Goal: Information Seeking & Learning: Compare options

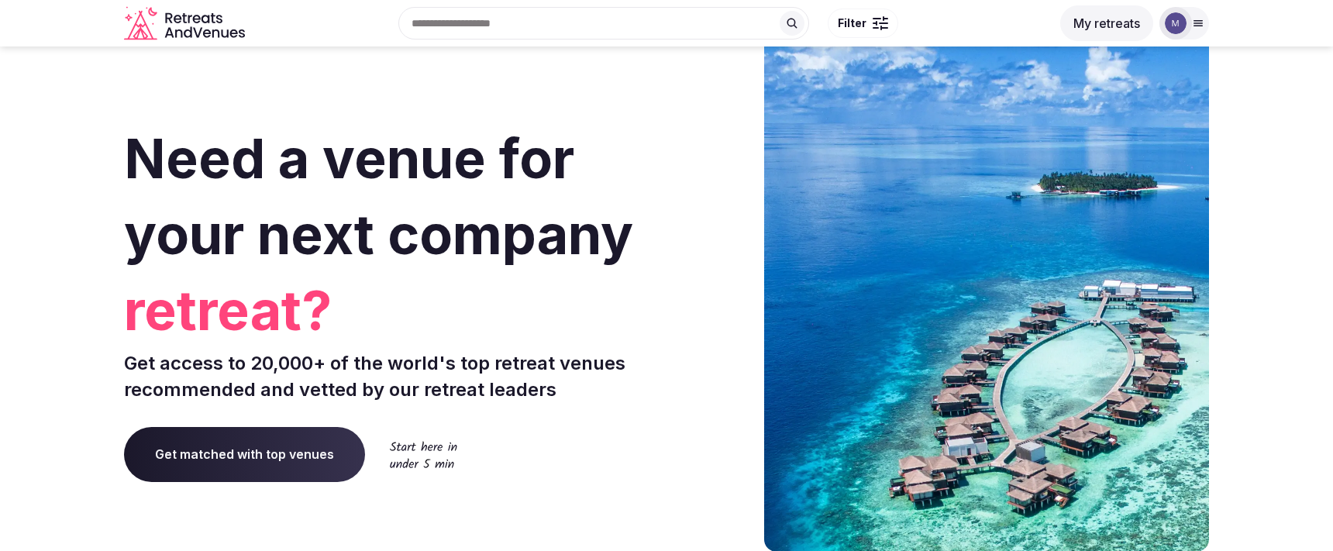
click at [999, 12] on div at bounding box center [1176, 23] width 22 height 22
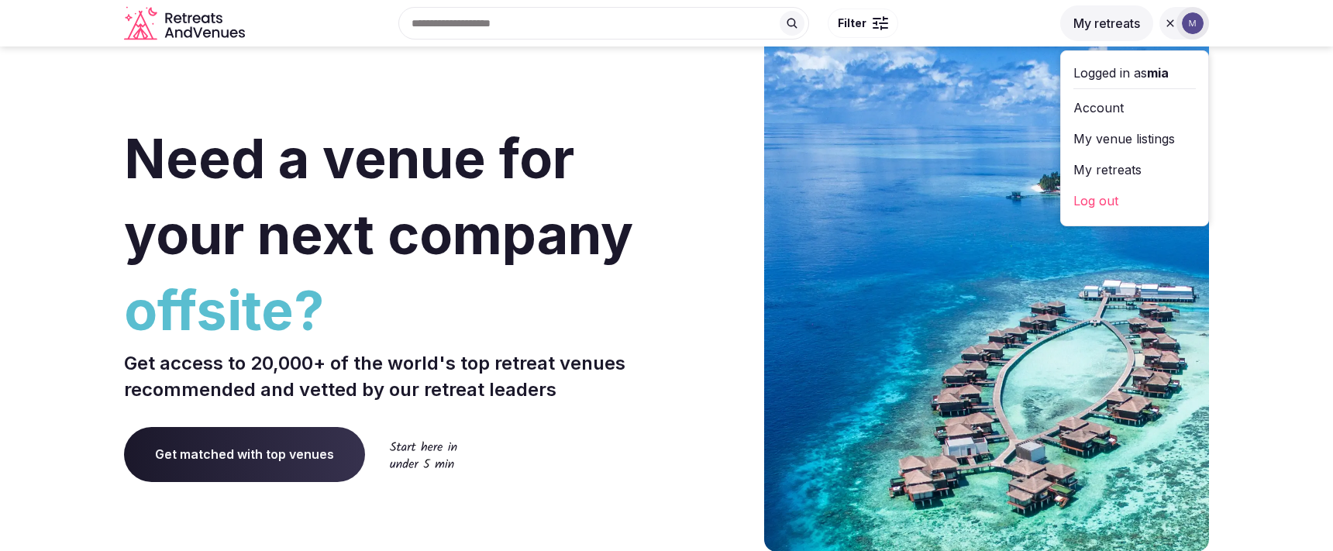
click at [999, 164] on link "My retreats" at bounding box center [1135, 169] width 122 height 25
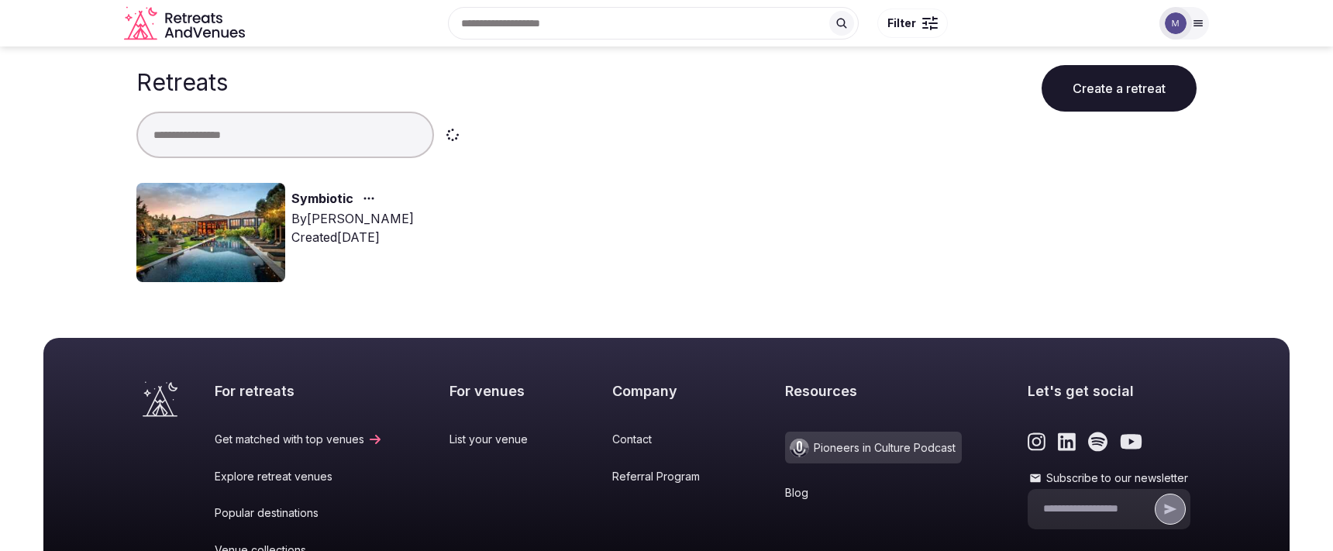
click at [321, 192] on link "Symbiotic" at bounding box center [322, 199] width 62 height 20
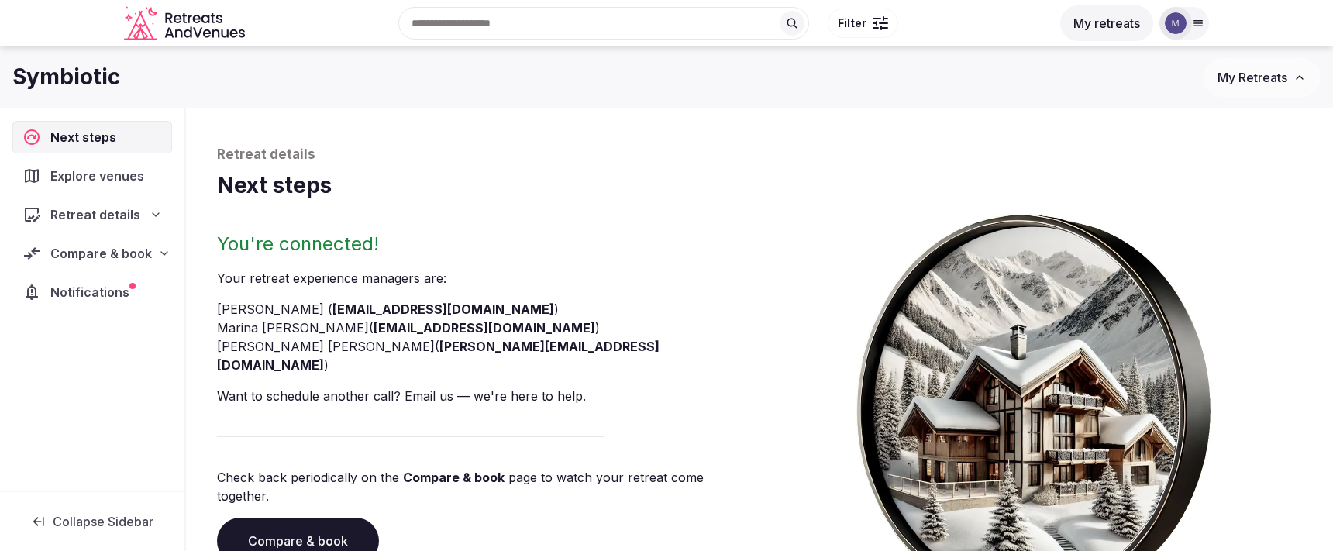
click at [145, 246] on span "Compare & book" at bounding box center [101, 253] width 102 height 19
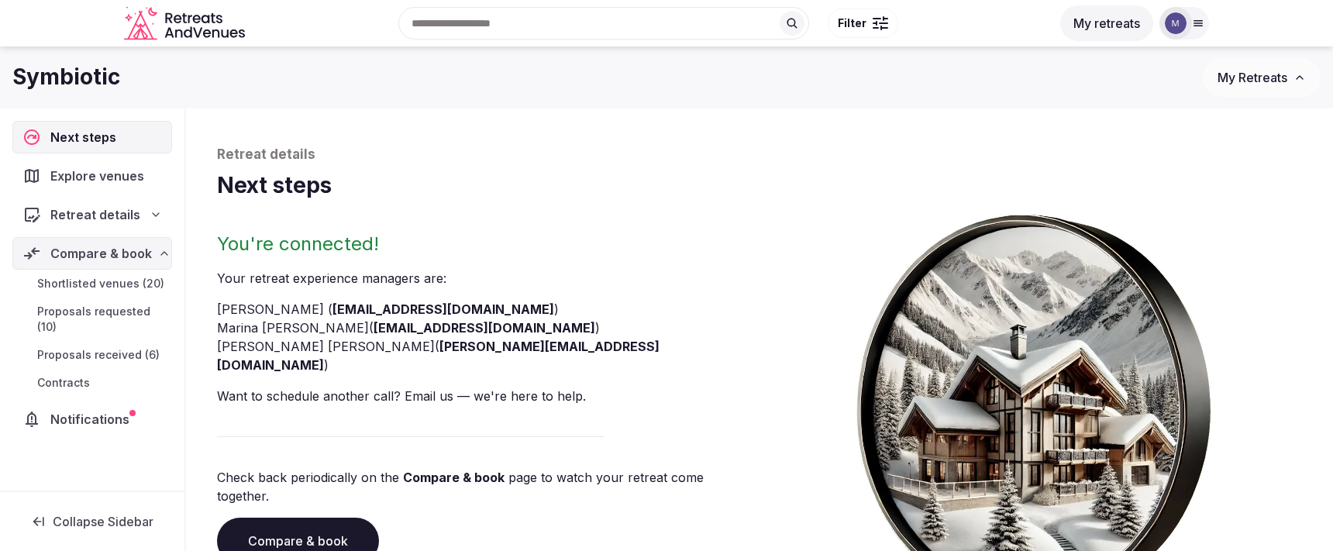
click at [137, 279] on span "Shortlisted venues (20)" at bounding box center [100, 284] width 127 height 16
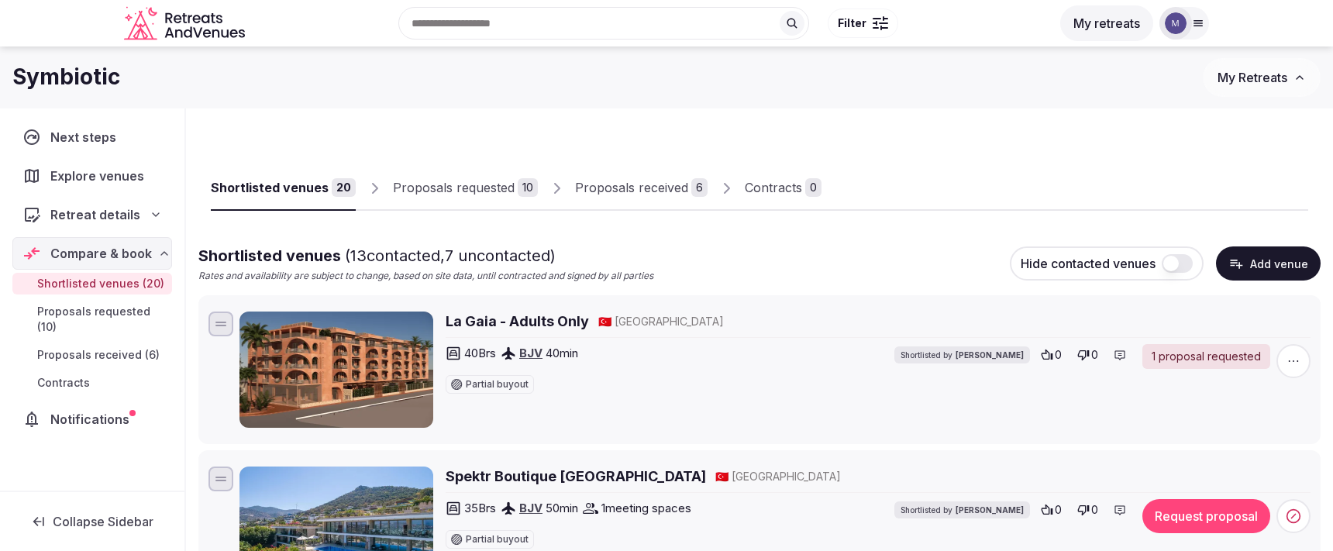
click at [488, 192] on div "Proposals requested" at bounding box center [454, 187] width 122 height 19
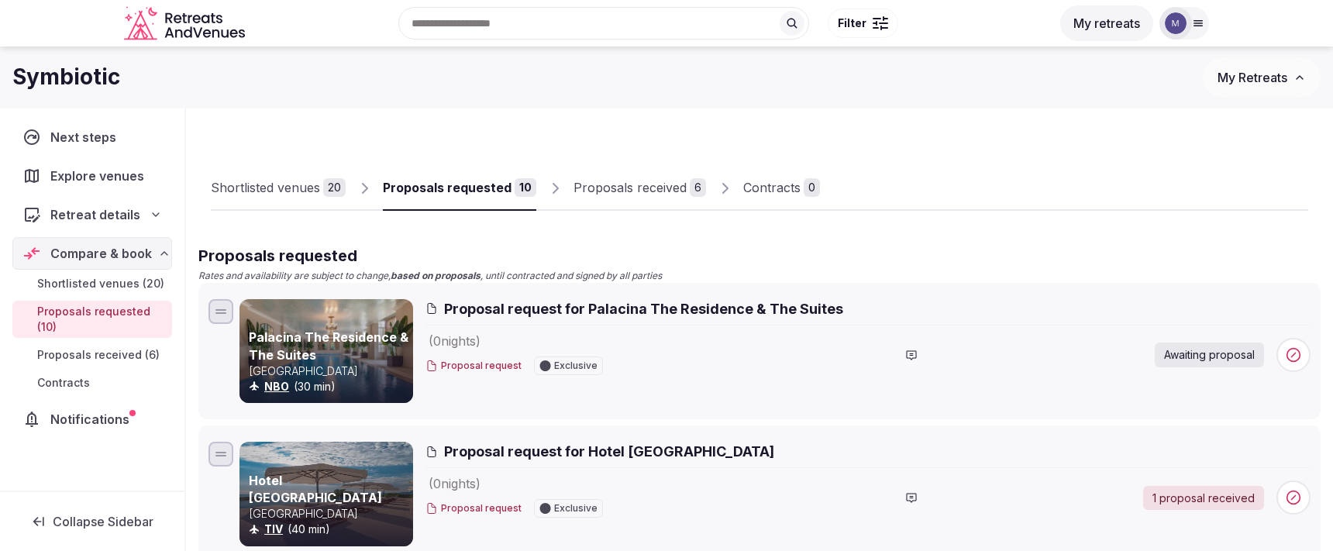
click at [679, 187] on div "Proposals received" at bounding box center [630, 187] width 113 height 19
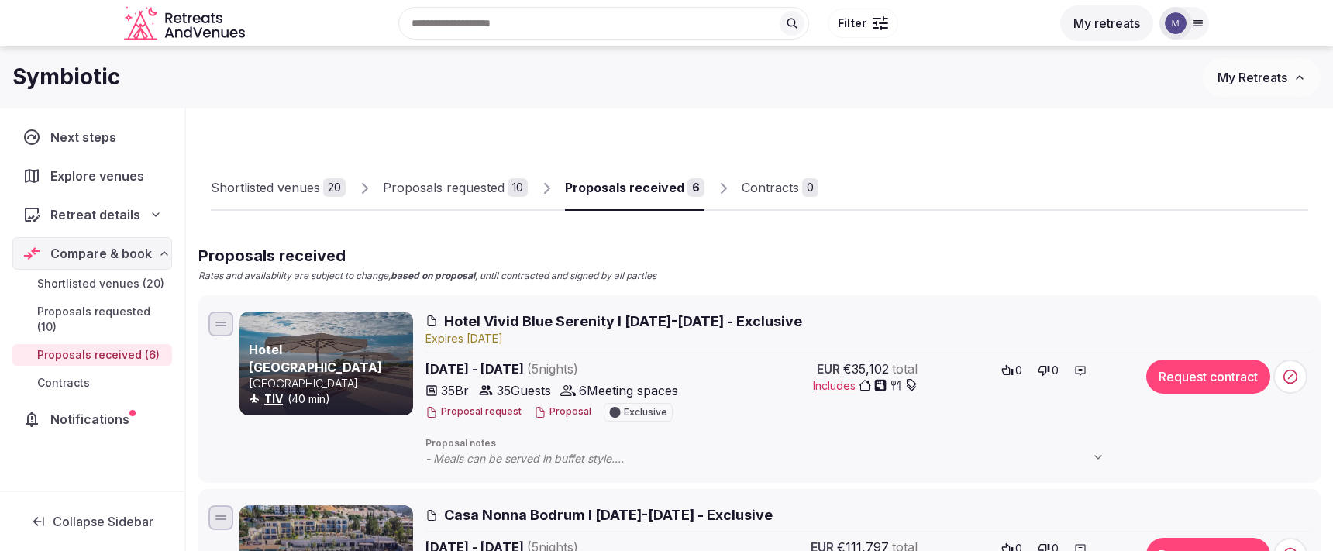
click at [292, 196] on div "Shortlisted venues" at bounding box center [265, 187] width 109 height 19
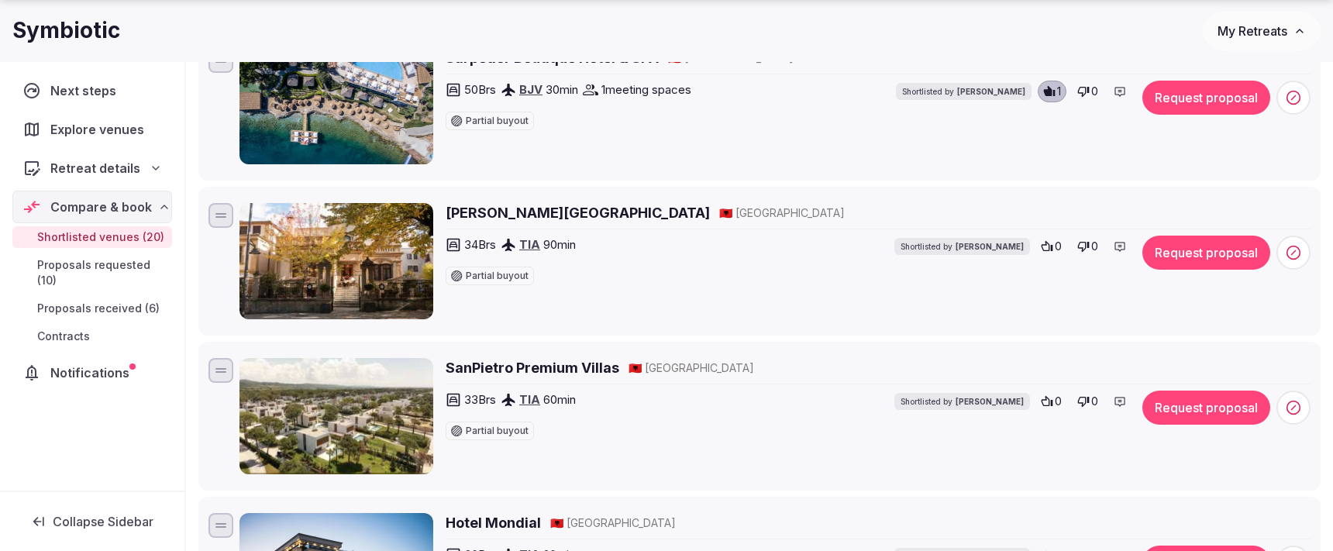
scroll to position [1346, 0]
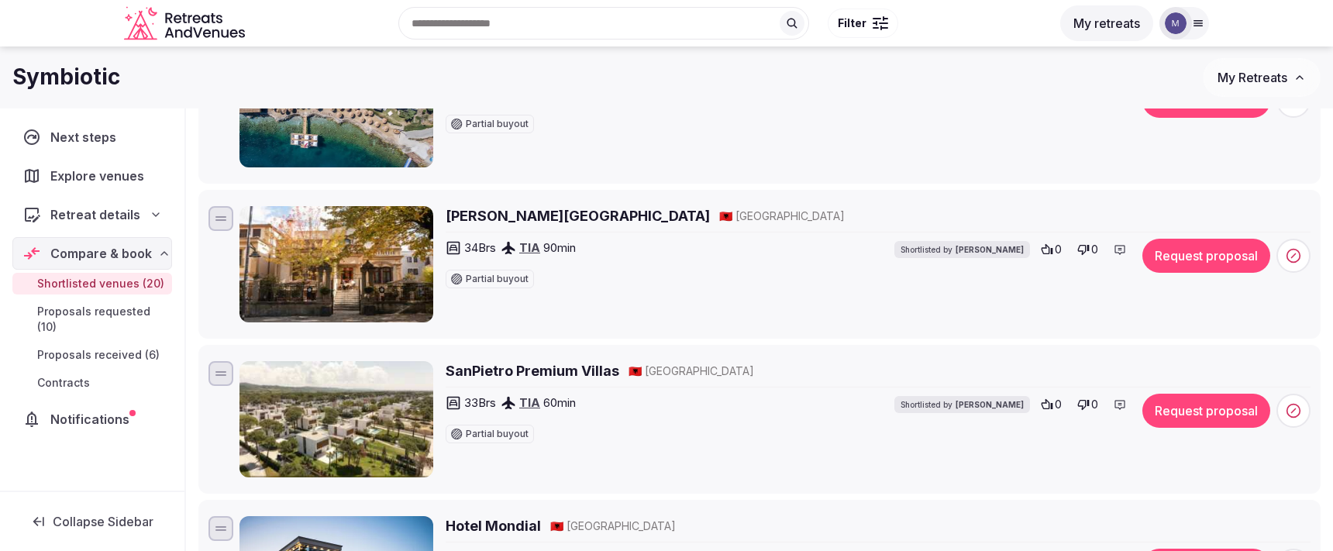
click at [574, 216] on h2 "Vila Ebel Hotel Pool & Spa" at bounding box center [578, 215] width 264 height 19
click at [999, 239] on span at bounding box center [1294, 256] width 34 height 34
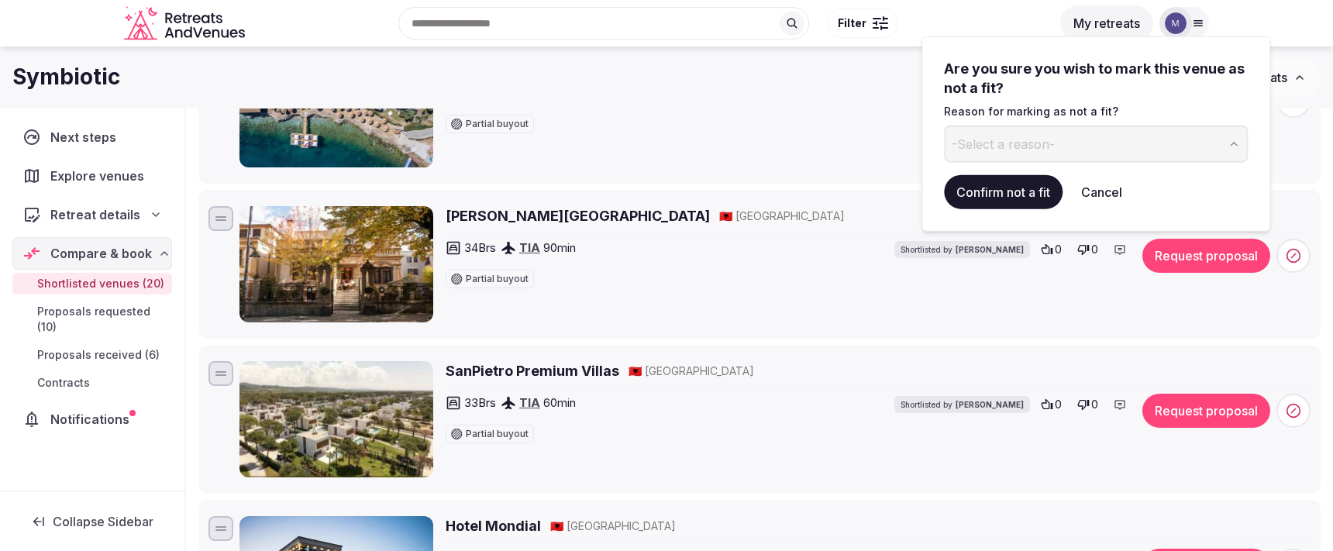
click at [967, 138] on span "-Select a reason-" at bounding box center [1003, 143] width 103 height 17
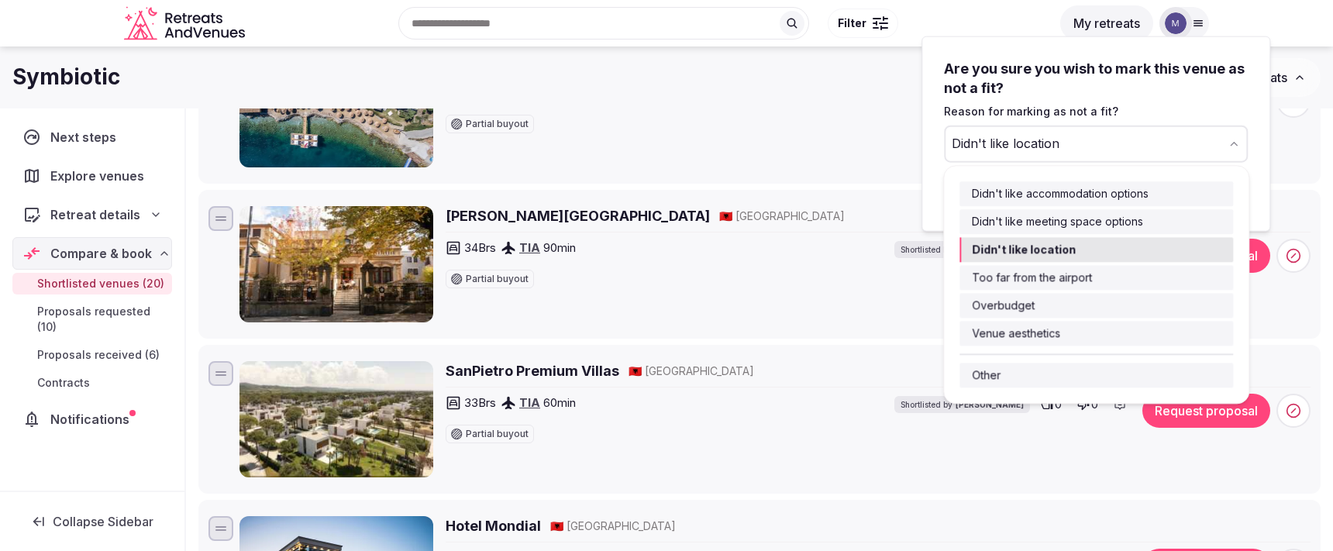
click at [999, 148] on button "Didn't like location" at bounding box center [1096, 144] width 304 height 37
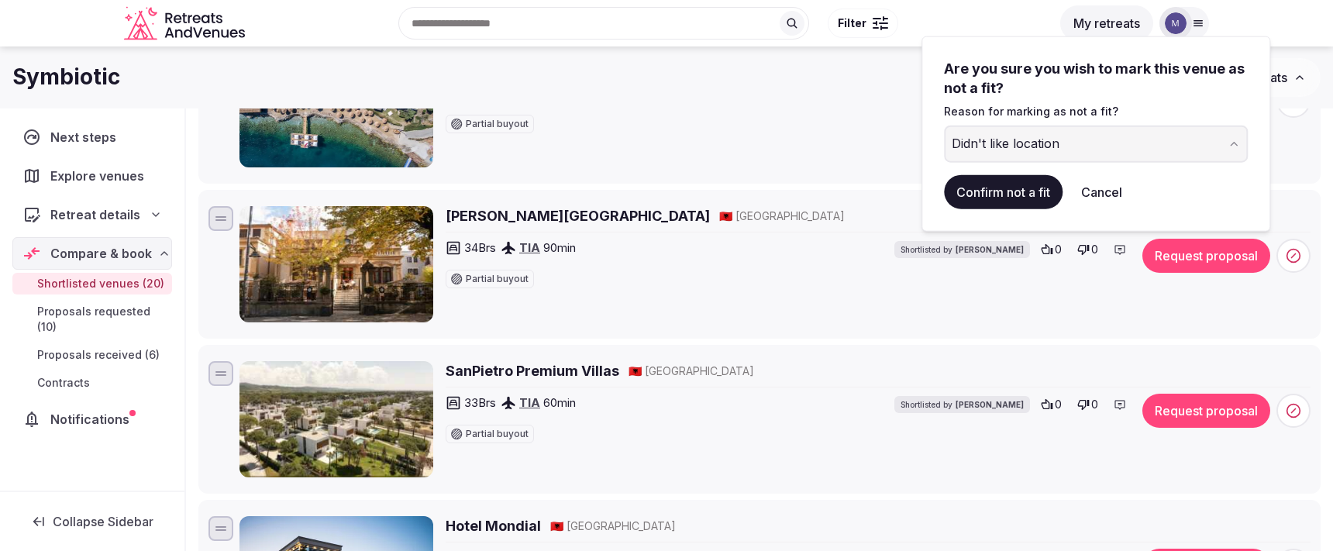
click at [999, 143] on div "Didn't like location" at bounding box center [1006, 144] width 108 height 19
drag, startPoint x: 1054, startPoint y: 141, endPoint x: 931, endPoint y: 139, distance: 122.5
click at [931, 139] on div "**********" at bounding box center [1096, 133] width 349 height 195
click at [999, 152] on input "**********" at bounding box center [1083, 144] width 278 height 37
drag, startPoint x: 1140, startPoint y: 143, endPoint x: 1048, endPoint y: 148, distance: 92.4
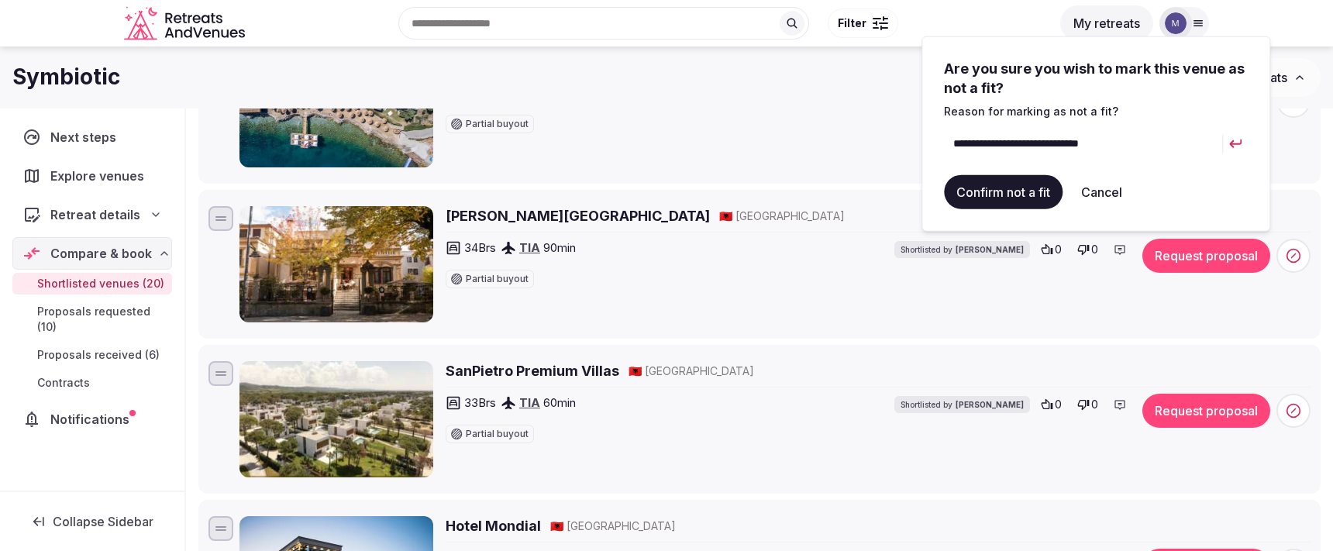
click at [999, 148] on input "**********" at bounding box center [1083, 144] width 278 height 37
type input "**********"
click at [999, 199] on button "Confirm not a fit" at bounding box center [1003, 192] width 119 height 34
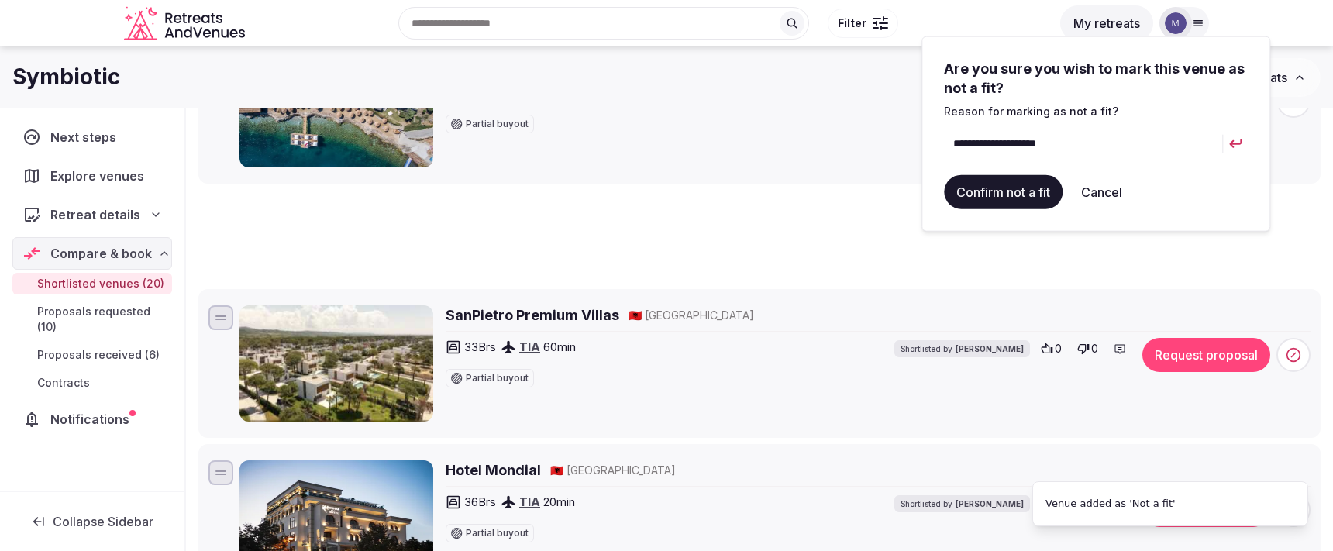
scroll to position [53, 0]
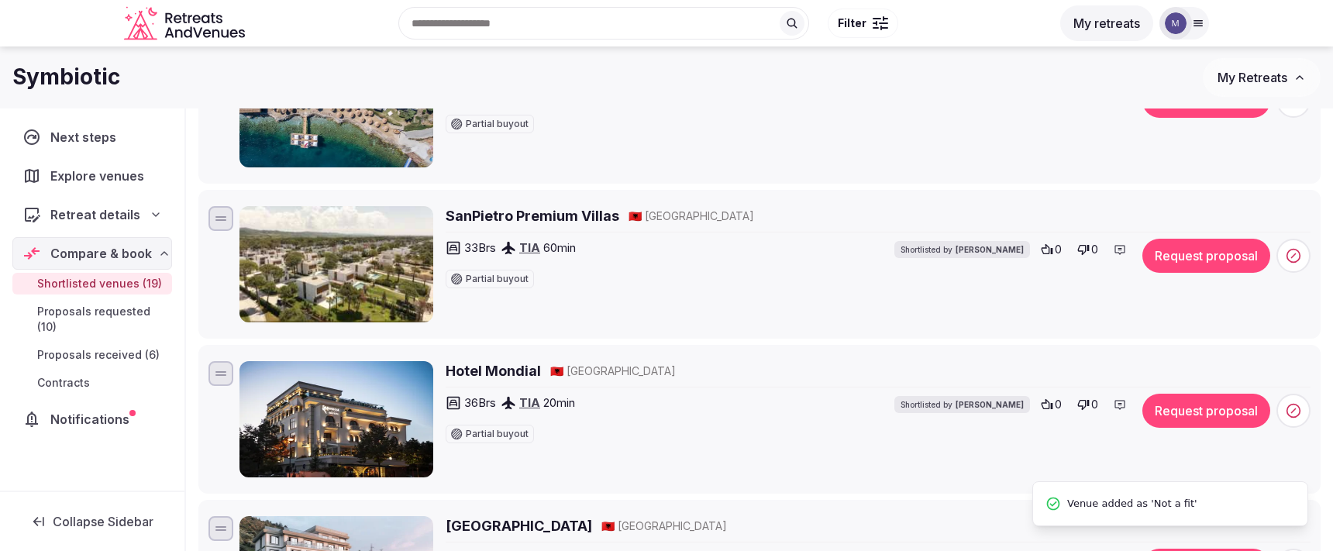
click at [587, 212] on h2 "SanPietro Premium Villas" at bounding box center [533, 215] width 174 height 19
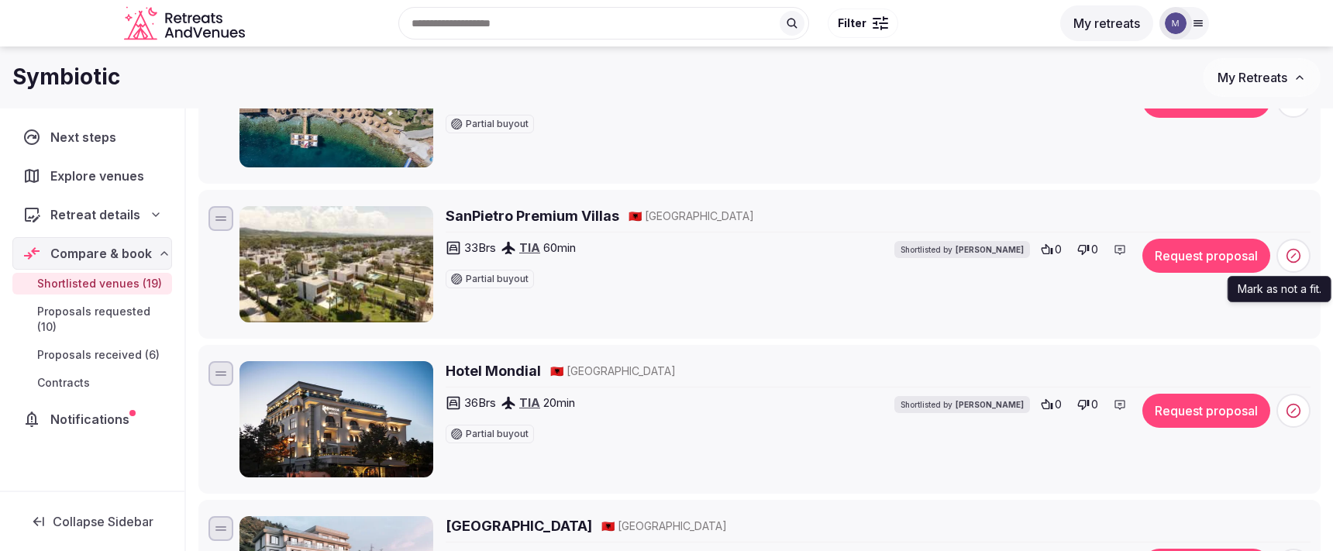
click at [999, 262] on span at bounding box center [1294, 256] width 34 height 34
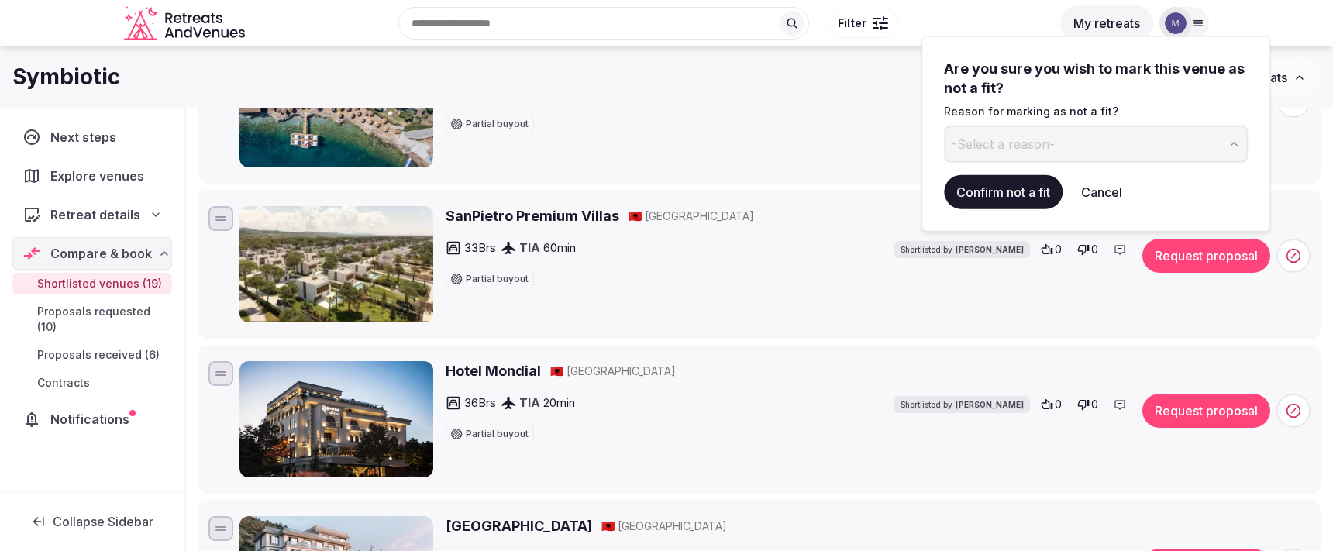
click at [999, 134] on button "-Select a reason-" at bounding box center [1096, 144] width 304 height 37
type input "**********"
click at [999, 192] on button "Confirm not a fit" at bounding box center [1003, 192] width 119 height 34
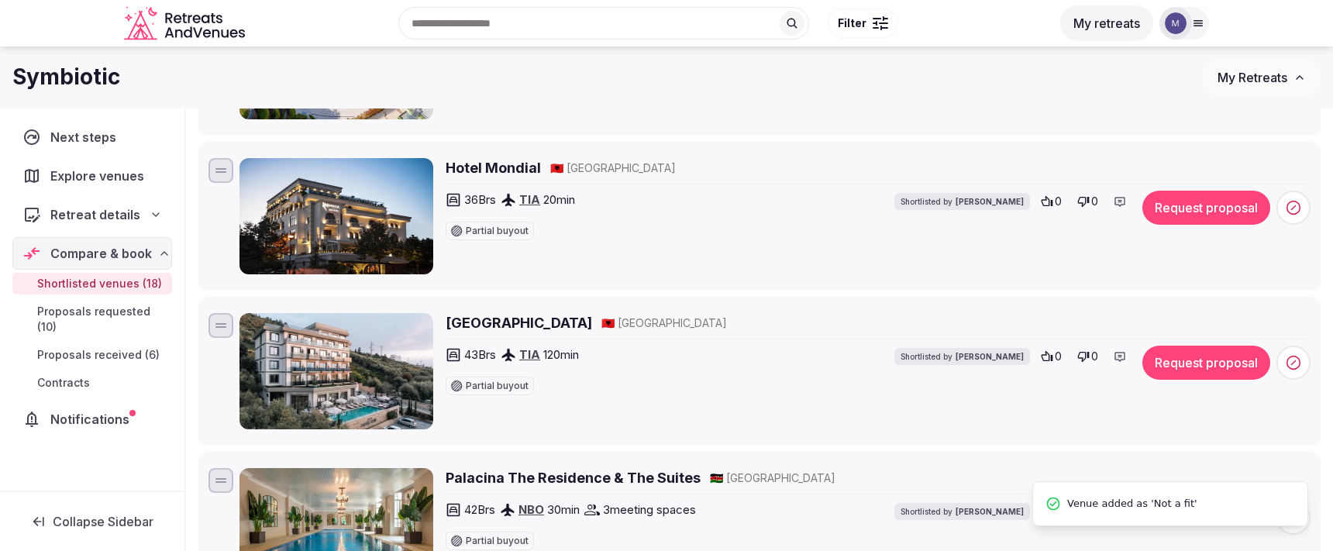
scroll to position [1237, 0]
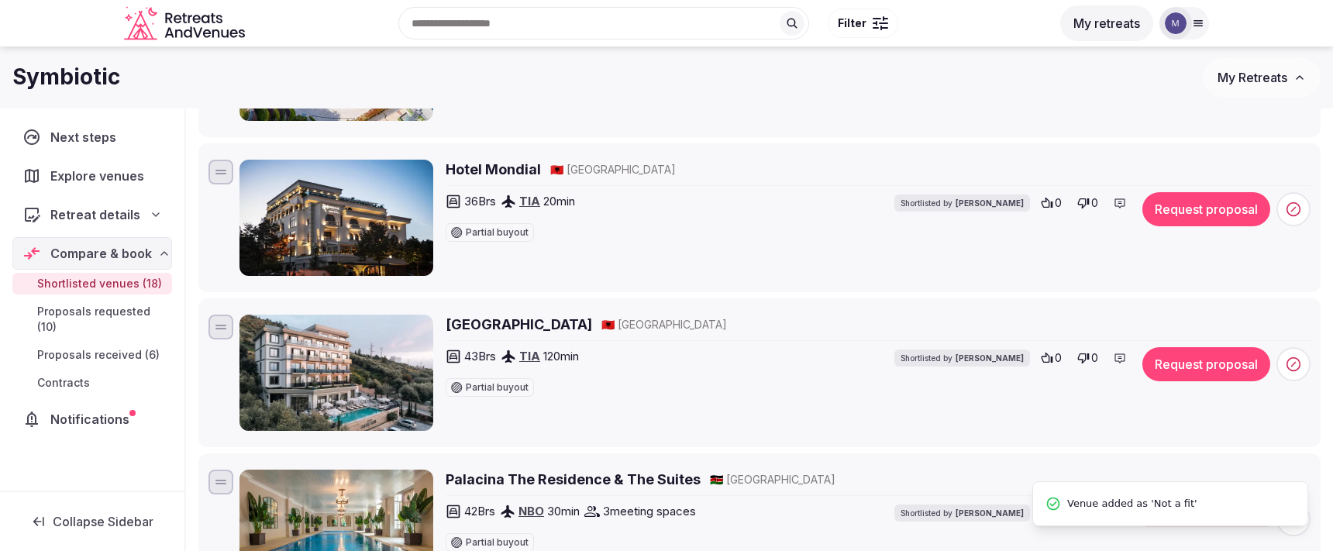
click at [492, 164] on h2 "Hotel Mondial" at bounding box center [493, 169] width 95 height 19
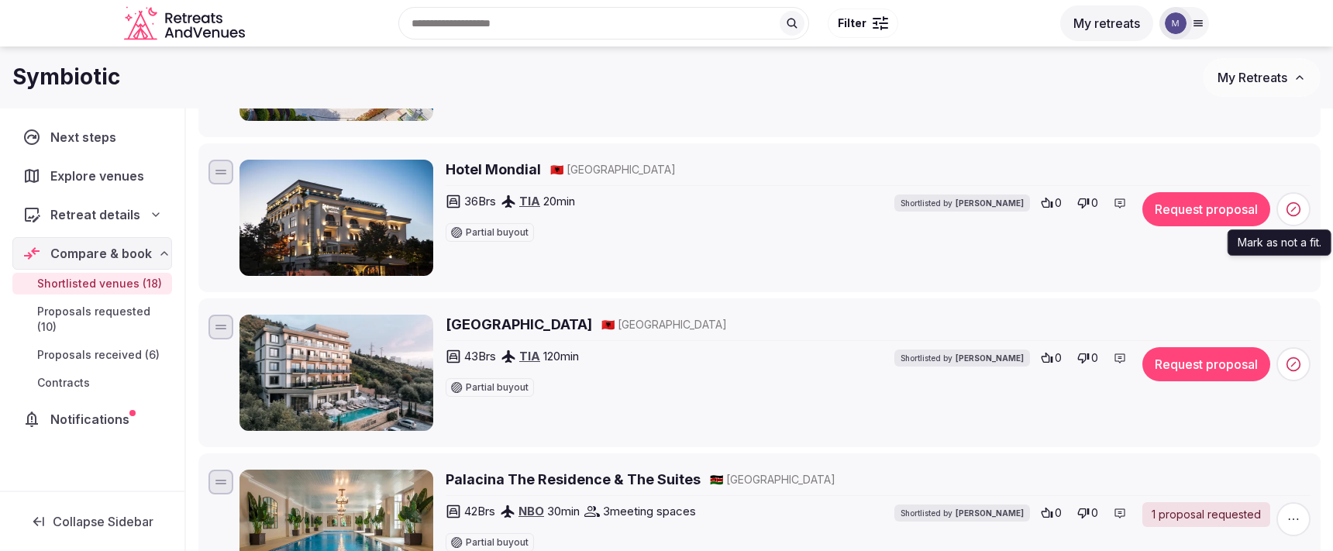
click at [999, 209] on icon at bounding box center [1294, 210] width 16 height 16
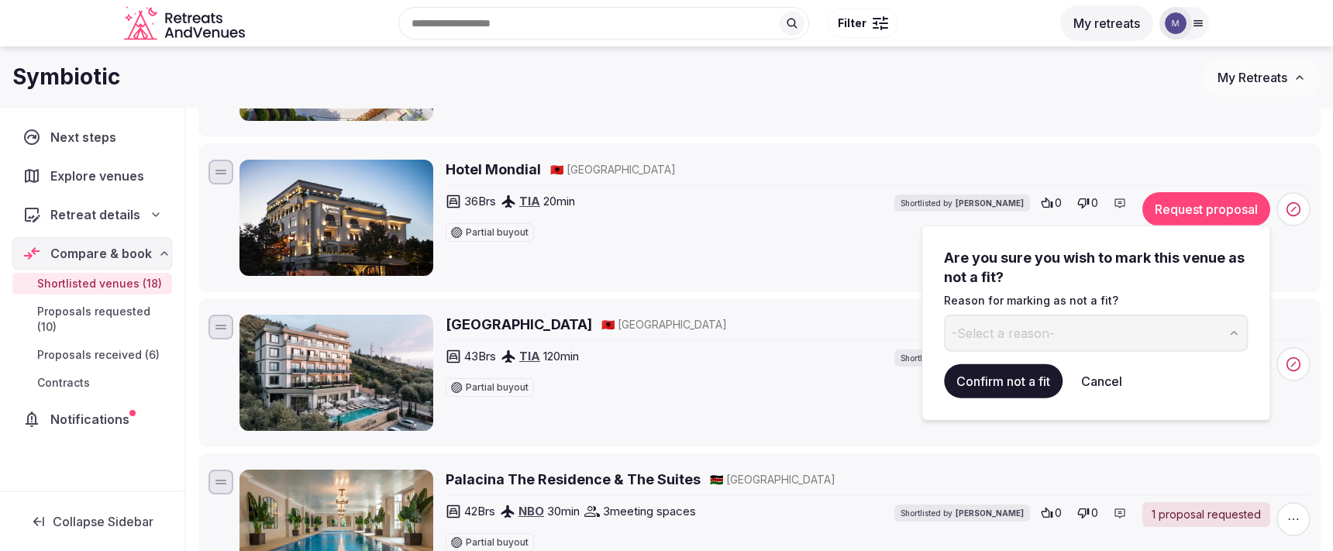
click at [999, 336] on button "-Select a reason-" at bounding box center [1096, 333] width 304 height 37
click at [999, 385] on button "Confirm not a fit" at bounding box center [1003, 381] width 119 height 34
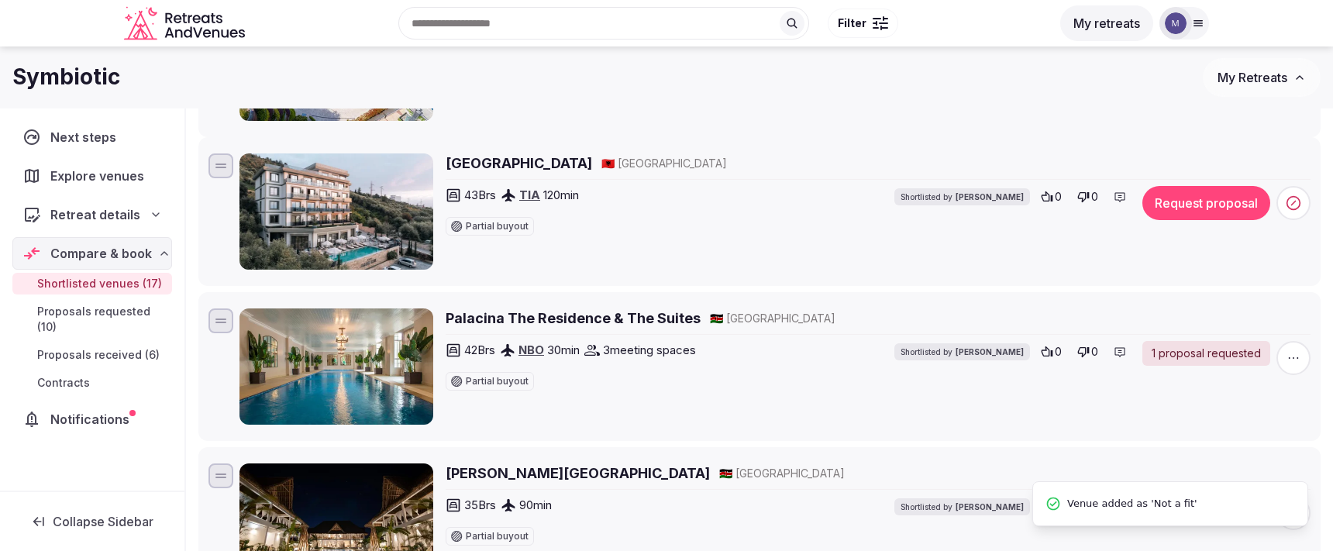
scroll to position [54, 0]
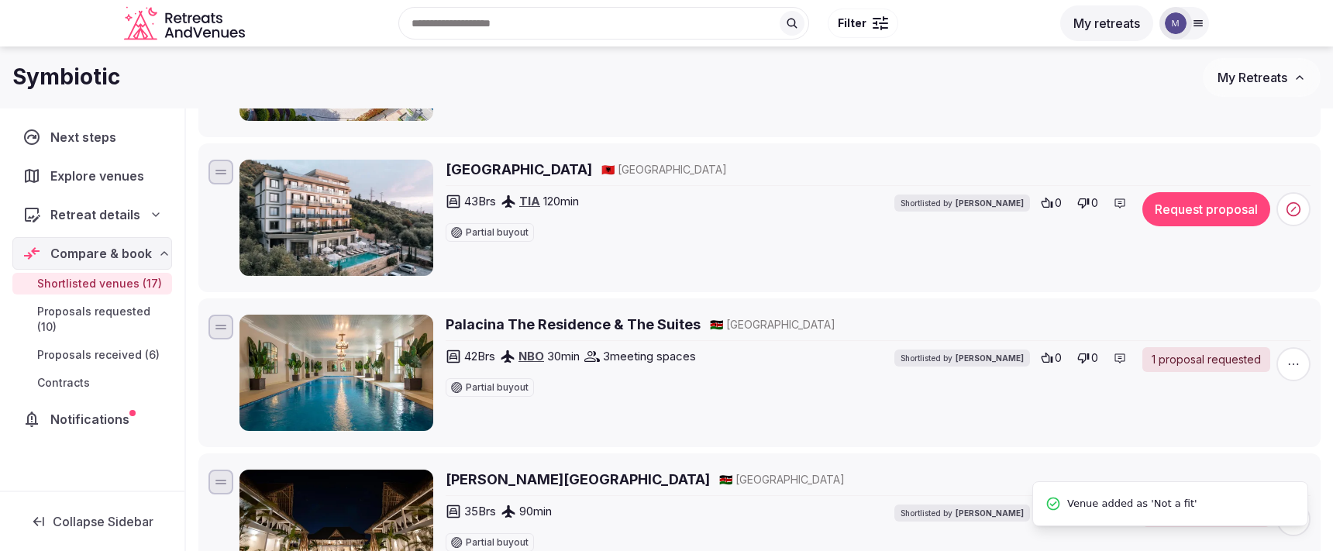
click at [509, 165] on h2 "[GEOGRAPHIC_DATA]" at bounding box center [519, 169] width 147 height 19
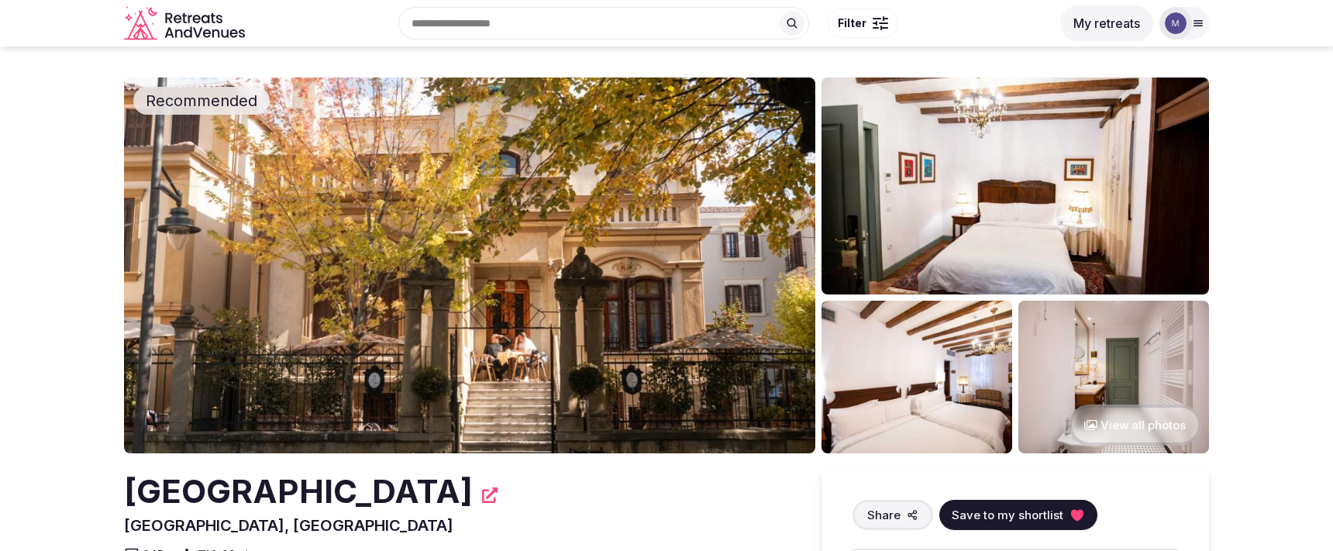
click at [1128, 426] on button "View all photos" at bounding box center [1135, 425] width 133 height 41
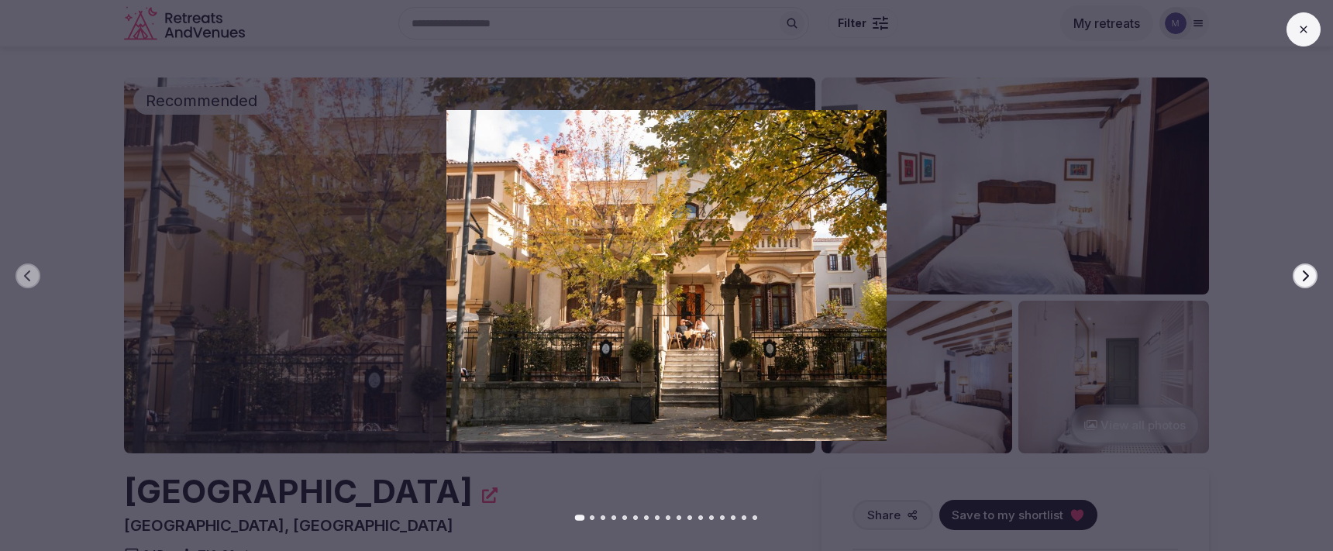
click at [1305, 285] on button "Next slide" at bounding box center [1305, 276] width 25 height 25
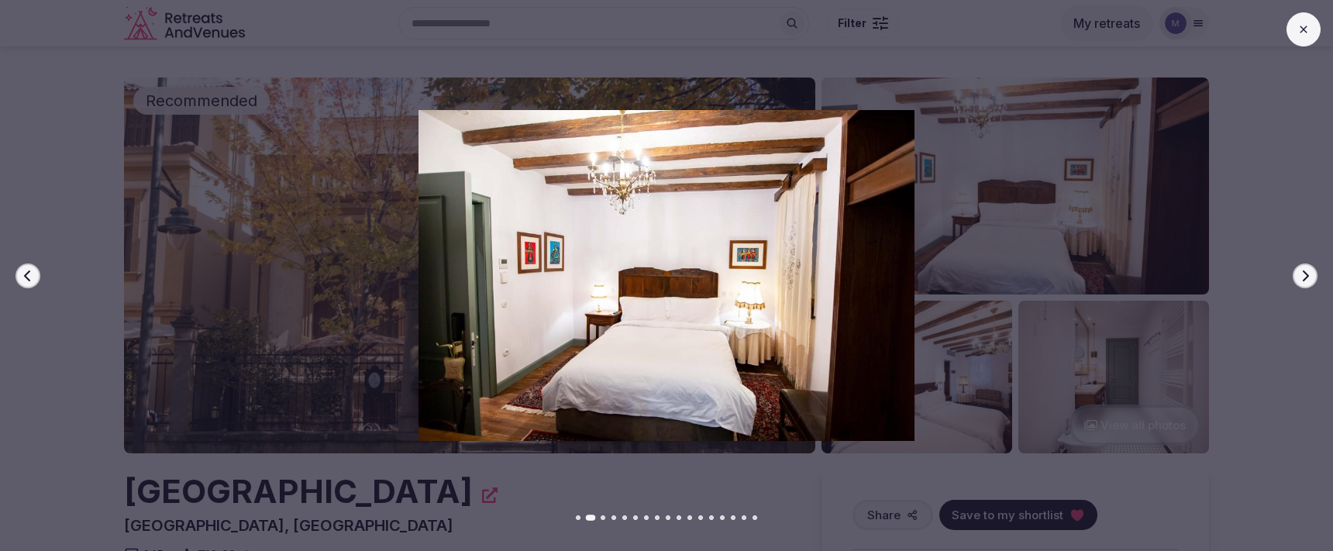
click at [1305, 285] on button "Next slide" at bounding box center [1305, 276] width 25 height 25
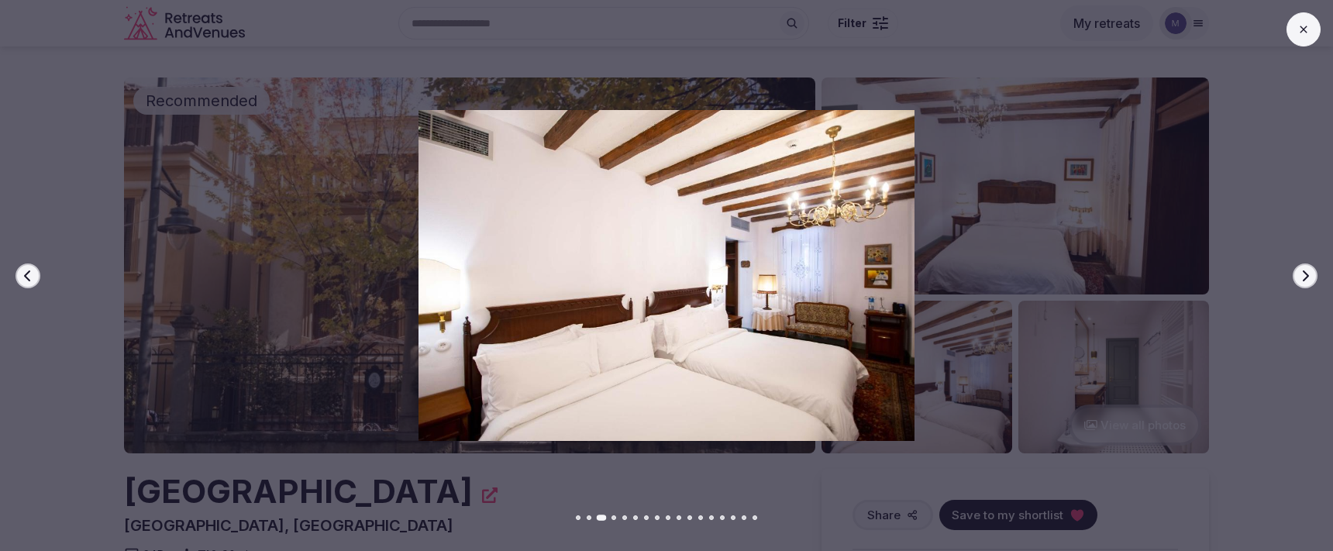
click at [1305, 285] on button "Next slide" at bounding box center [1305, 276] width 25 height 25
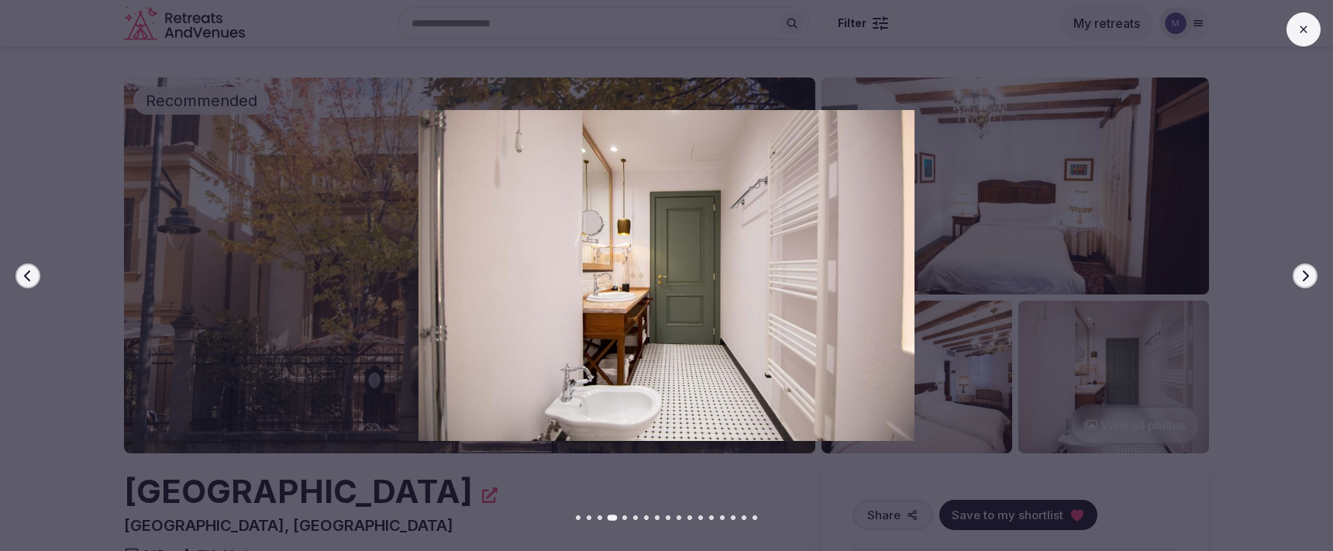
click at [1305, 285] on button "Next slide" at bounding box center [1305, 276] width 25 height 25
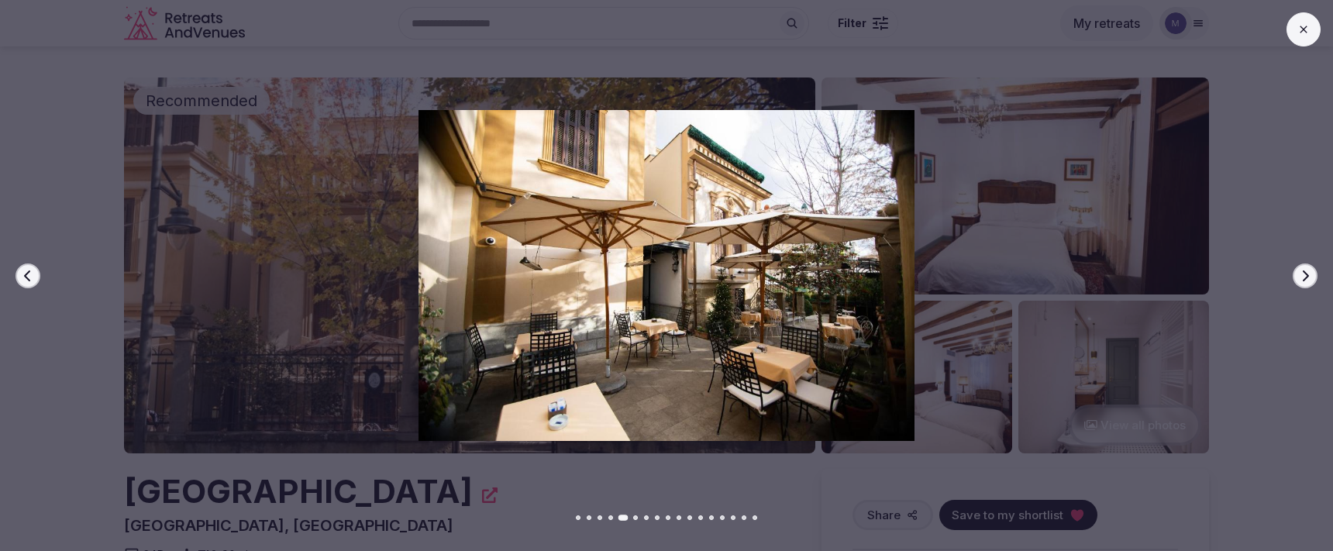
click at [1305, 285] on button "Next slide" at bounding box center [1305, 276] width 25 height 25
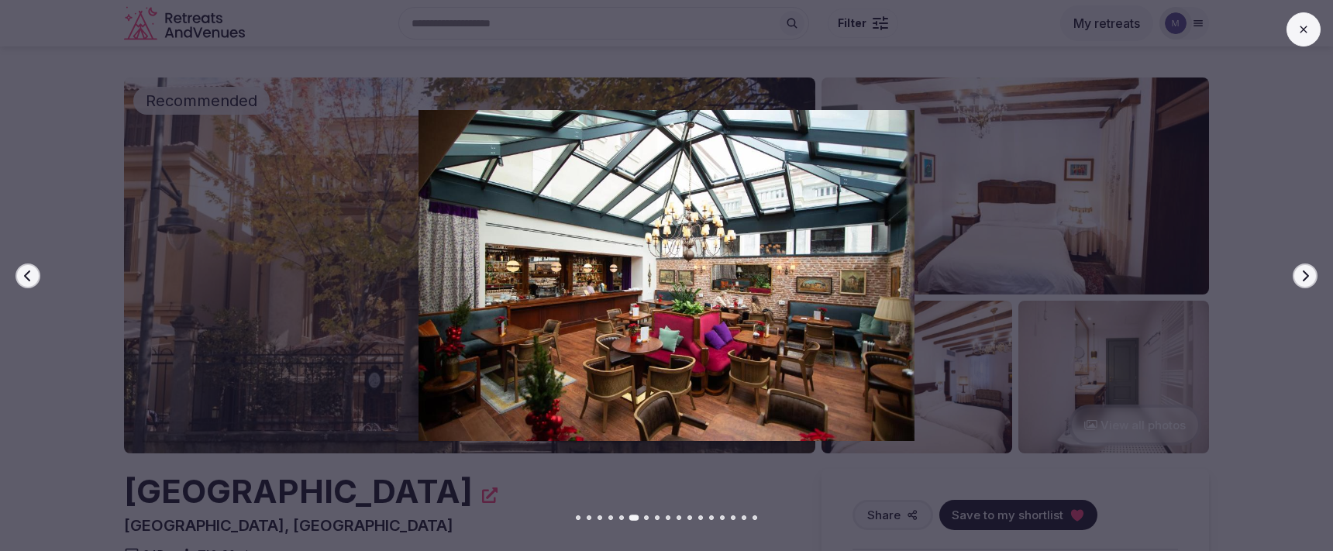
click at [1305, 285] on button "Next slide" at bounding box center [1305, 276] width 25 height 25
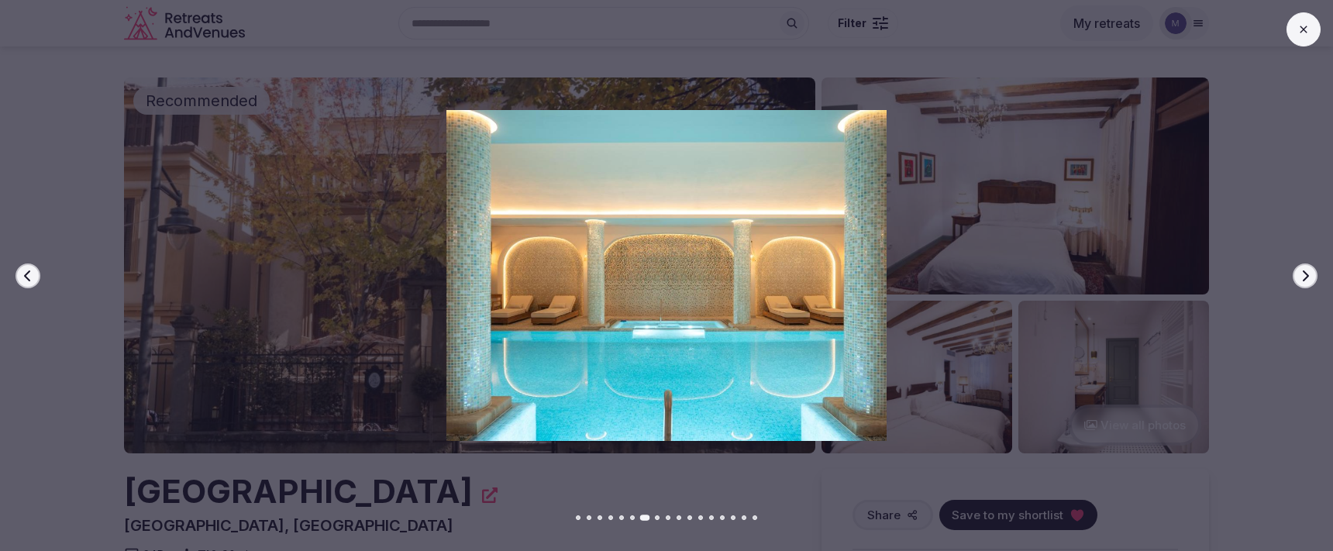
click at [1305, 285] on button "Next slide" at bounding box center [1305, 276] width 25 height 25
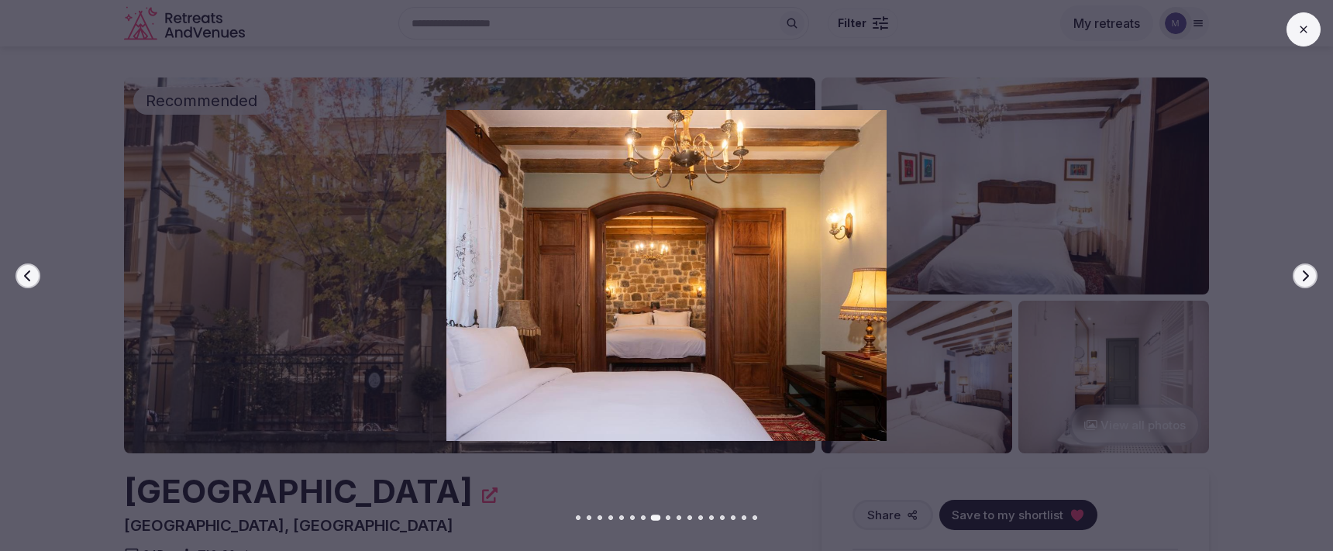
click at [1305, 285] on button "Next slide" at bounding box center [1305, 276] width 25 height 25
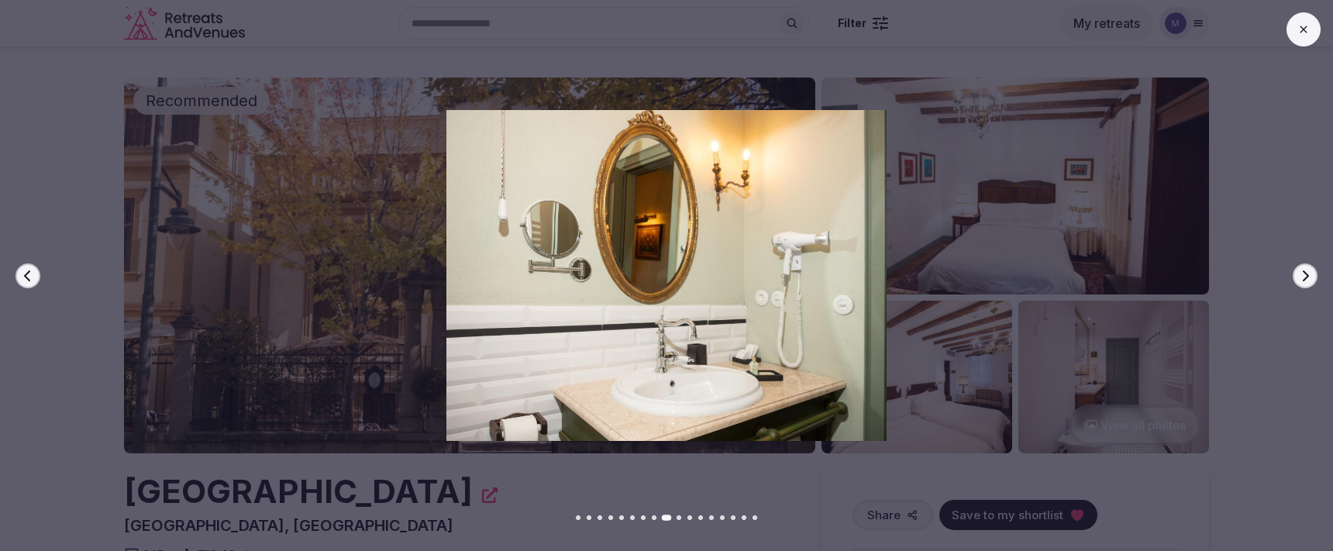
click at [1305, 285] on button "Next slide" at bounding box center [1305, 276] width 25 height 25
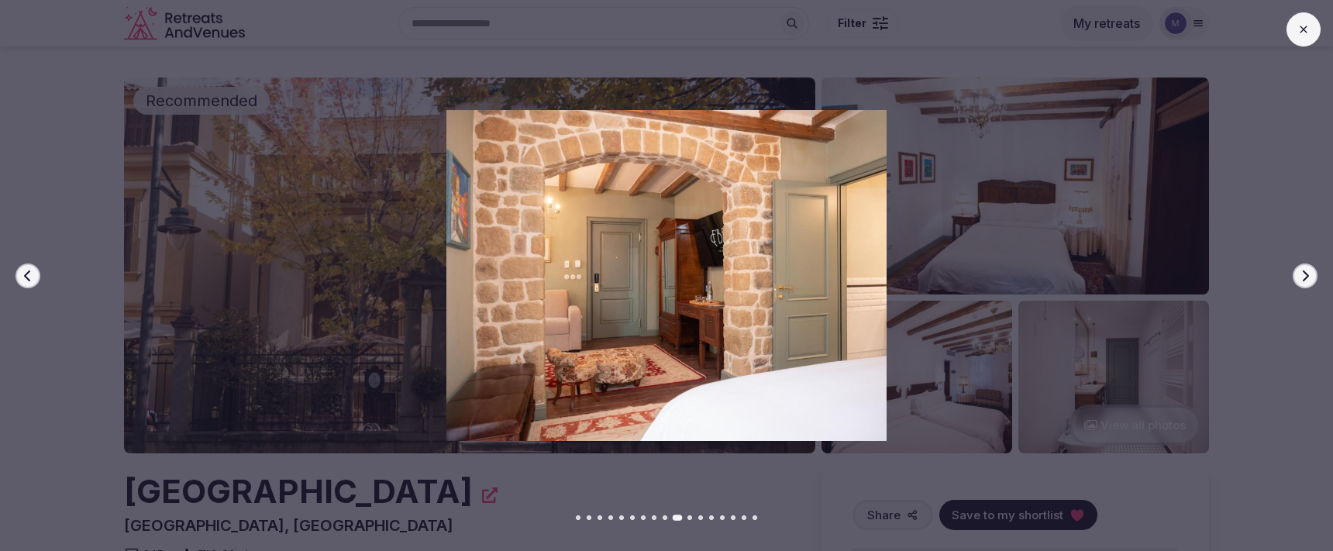
click at [1305, 285] on button "Next slide" at bounding box center [1305, 276] width 25 height 25
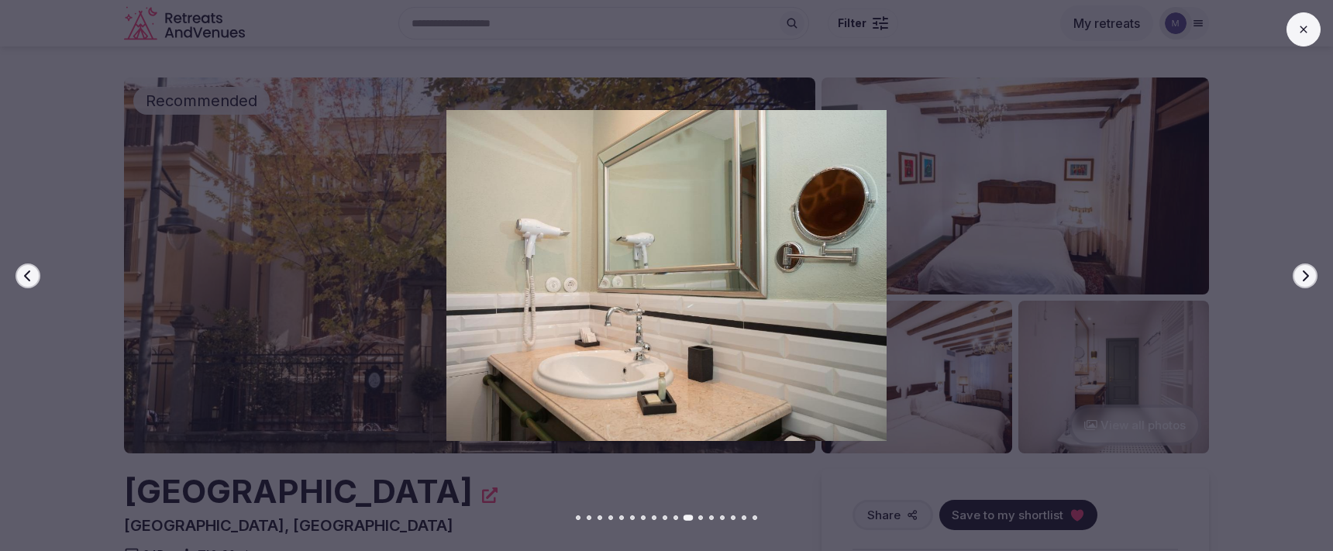
click at [1305, 285] on button "Next slide" at bounding box center [1305, 276] width 25 height 25
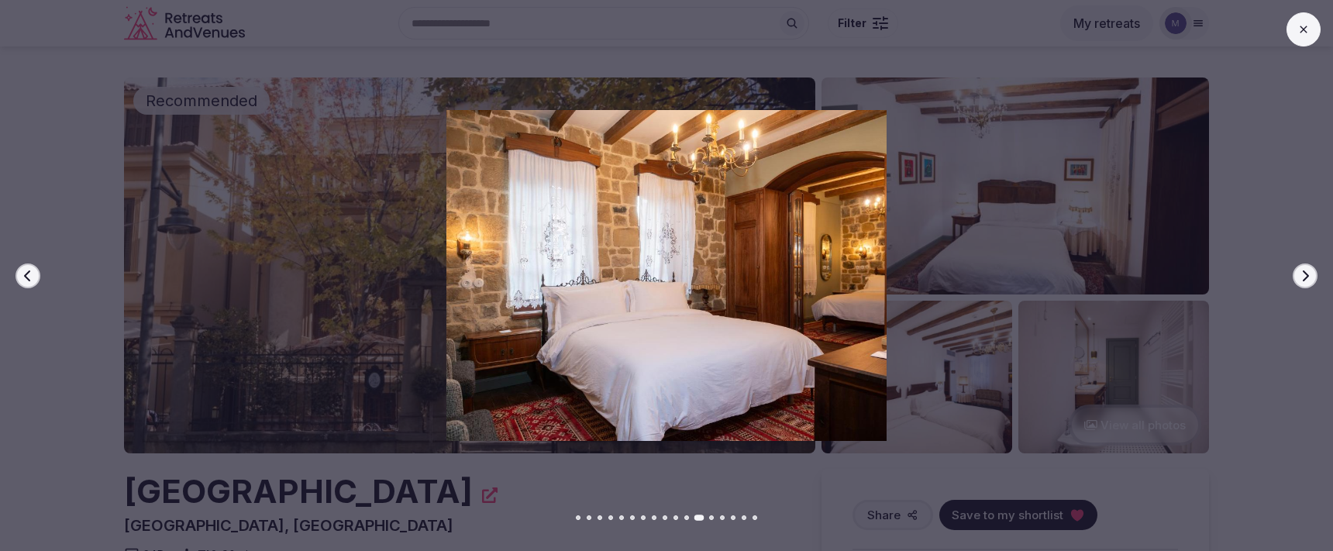
click at [1305, 285] on button "Next slide" at bounding box center [1305, 276] width 25 height 25
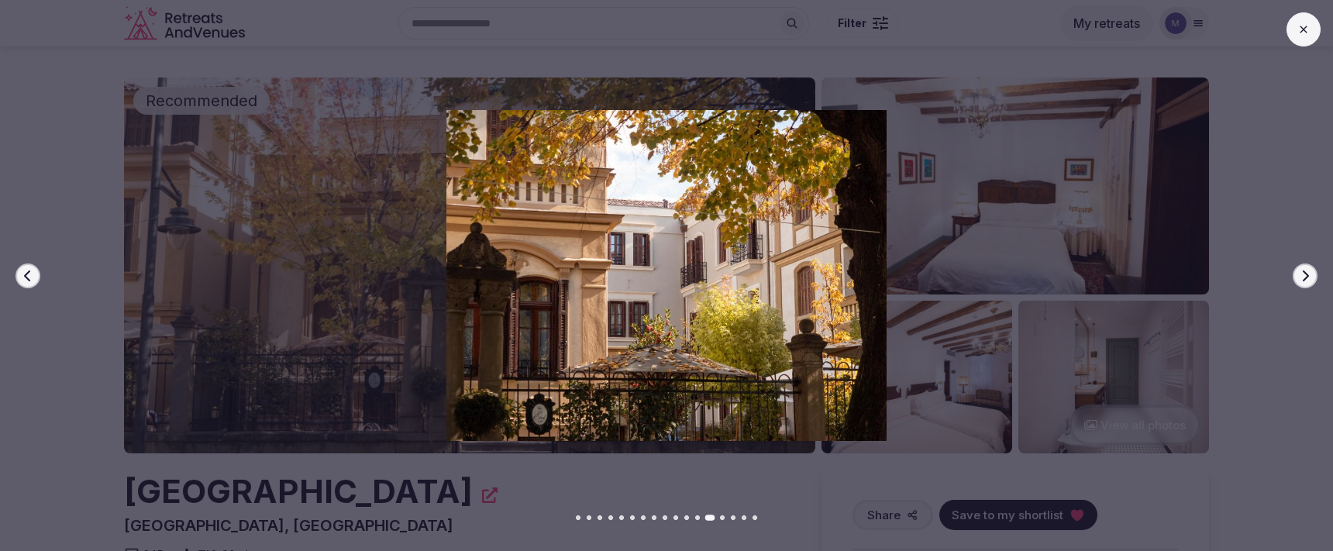
click at [1305, 285] on button "Next slide" at bounding box center [1305, 276] width 25 height 25
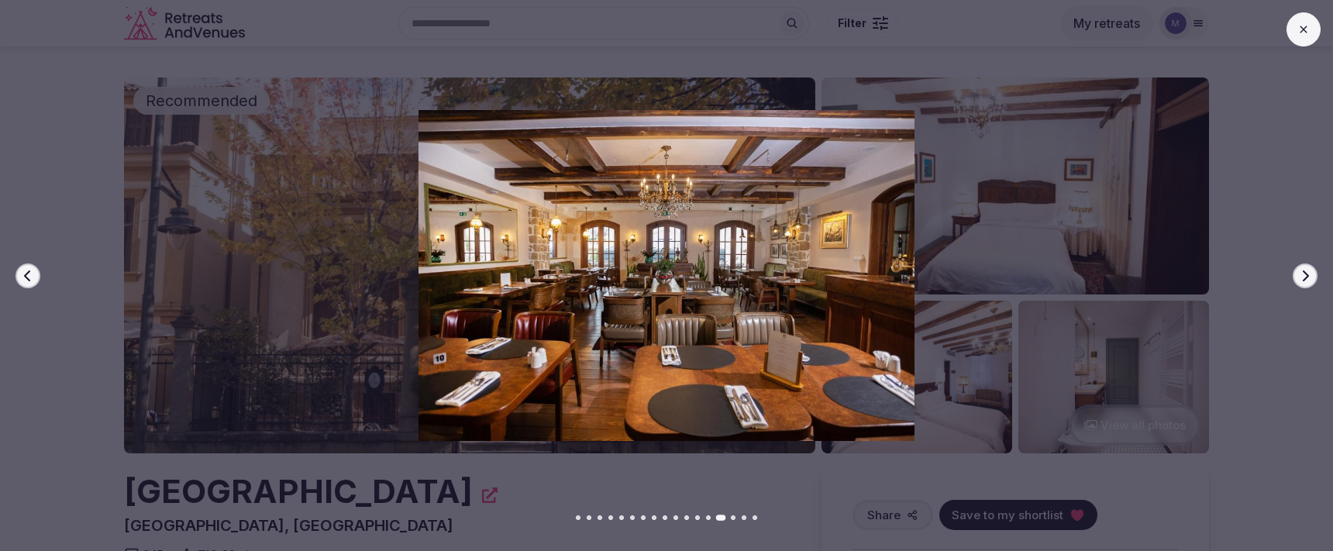
click at [1305, 285] on button "Next slide" at bounding box center [1305, 276] width 25 height 25
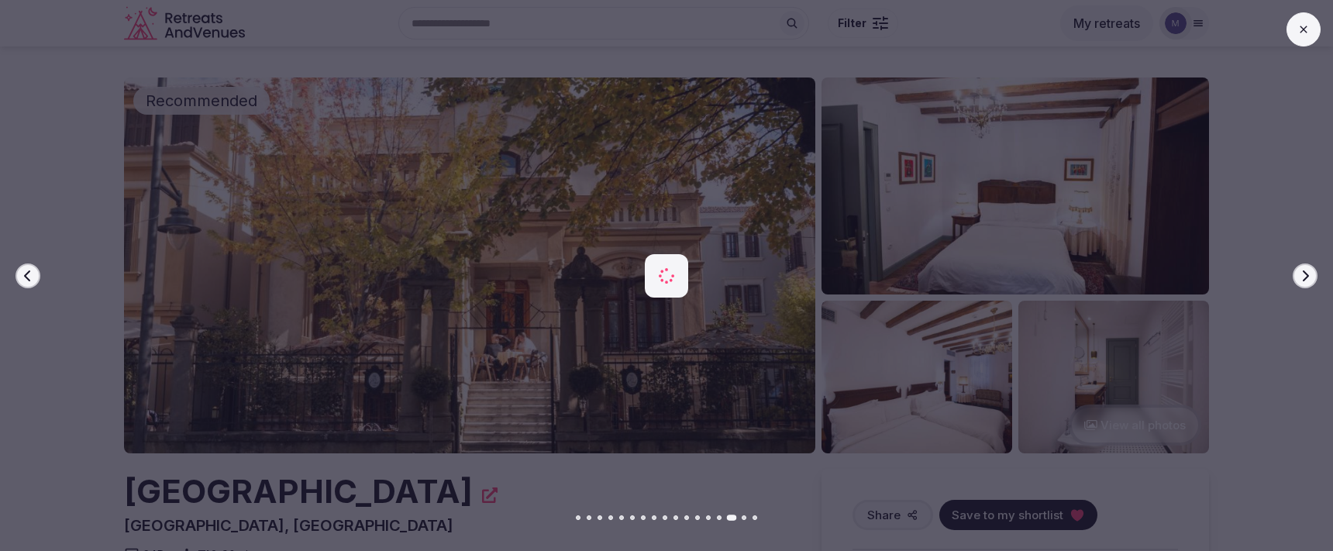
click at [1305, 285] on button "Next slide" at bounding box center [1305, 276] width 25 height 25
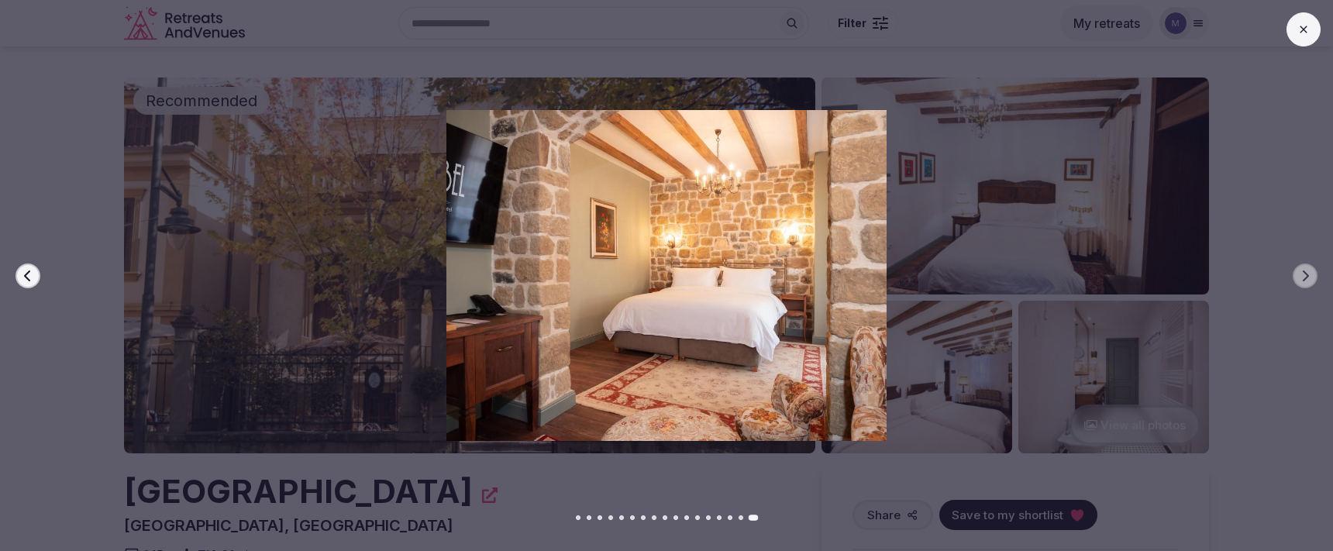
click at [1304, 35] on icon at bounding box center [1304, 29] width 12 height 12
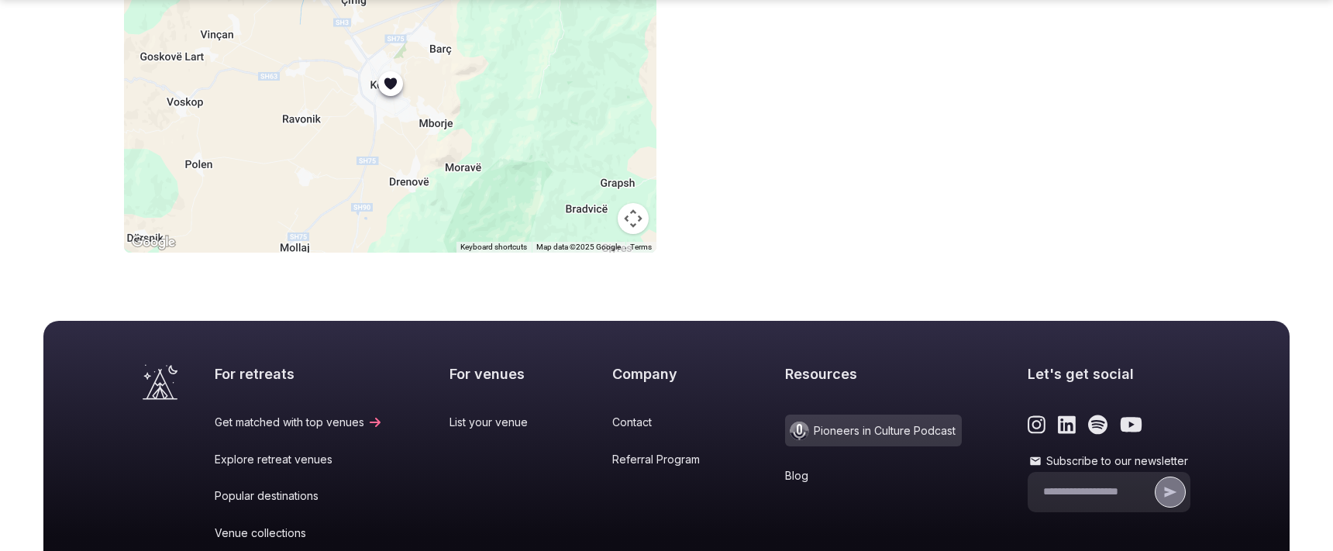
scroll to position [1538, 0]
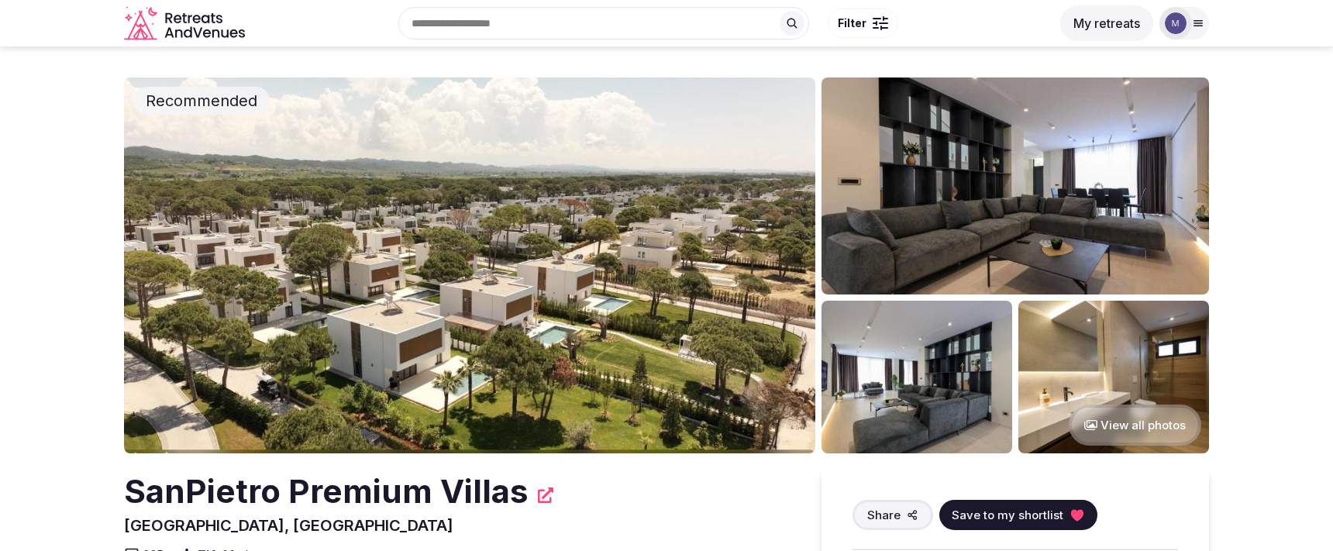
click at [619, 274] on img at bounding box center [469, 266] width 691 height 376
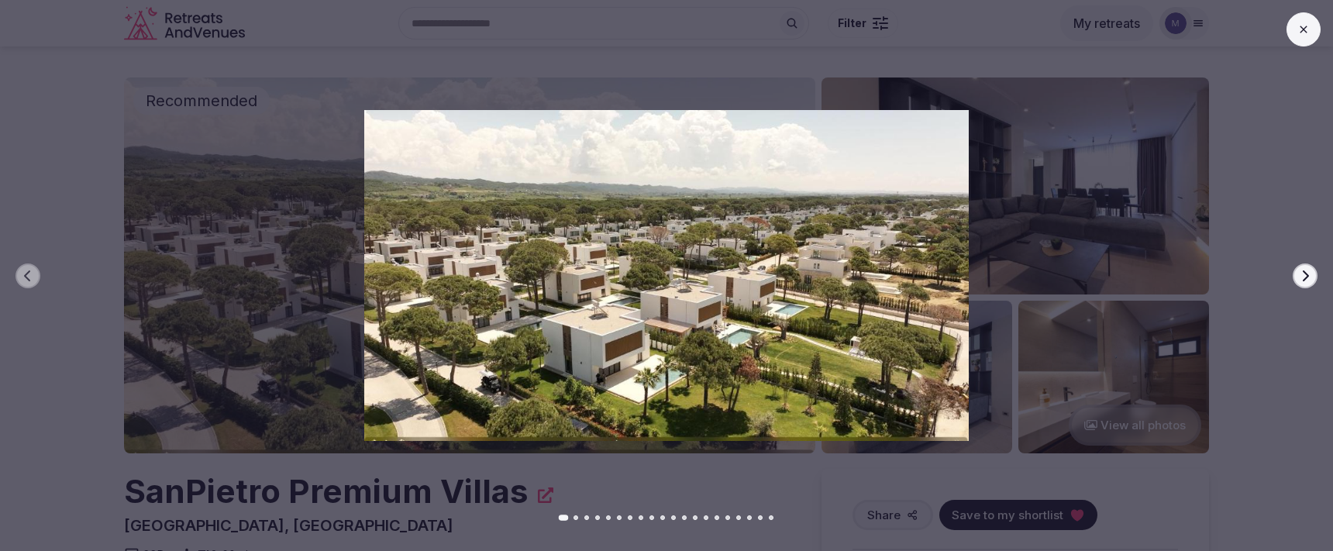
click at [1304, 279] on icon "button" at bounding box center [1306, 275] width 6 height 11
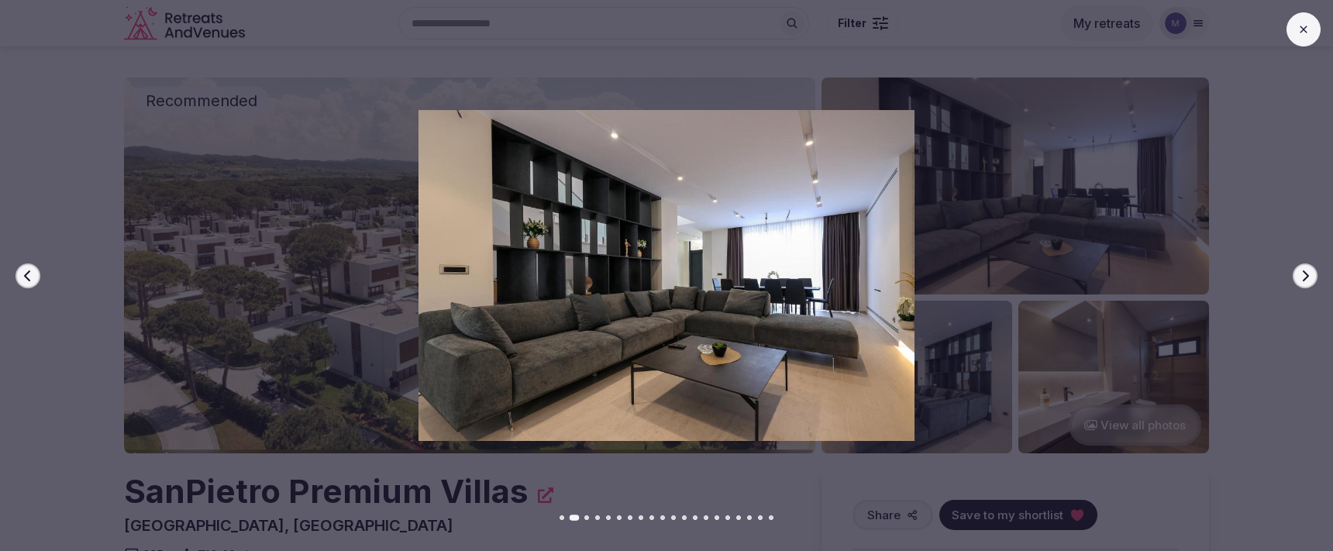
click at [1304, 279] on icon "button" at bounding box center [1306, 275] width 6 height 11
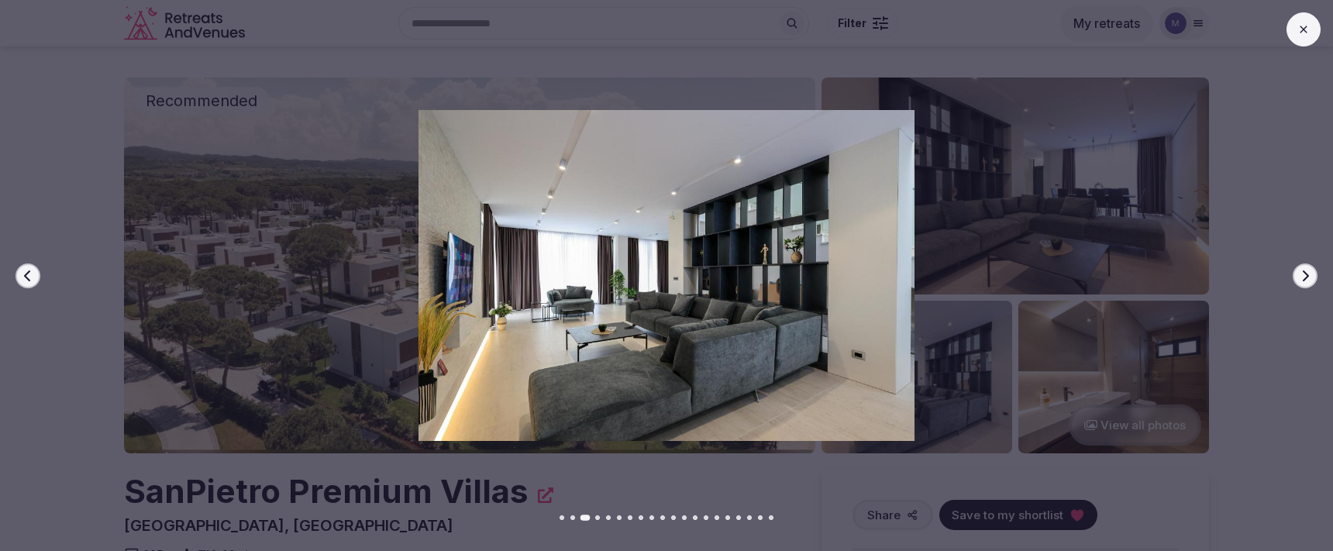
click at [1304, 279] on icon "button" at bounding box center [1306, 275] width 6 height 11
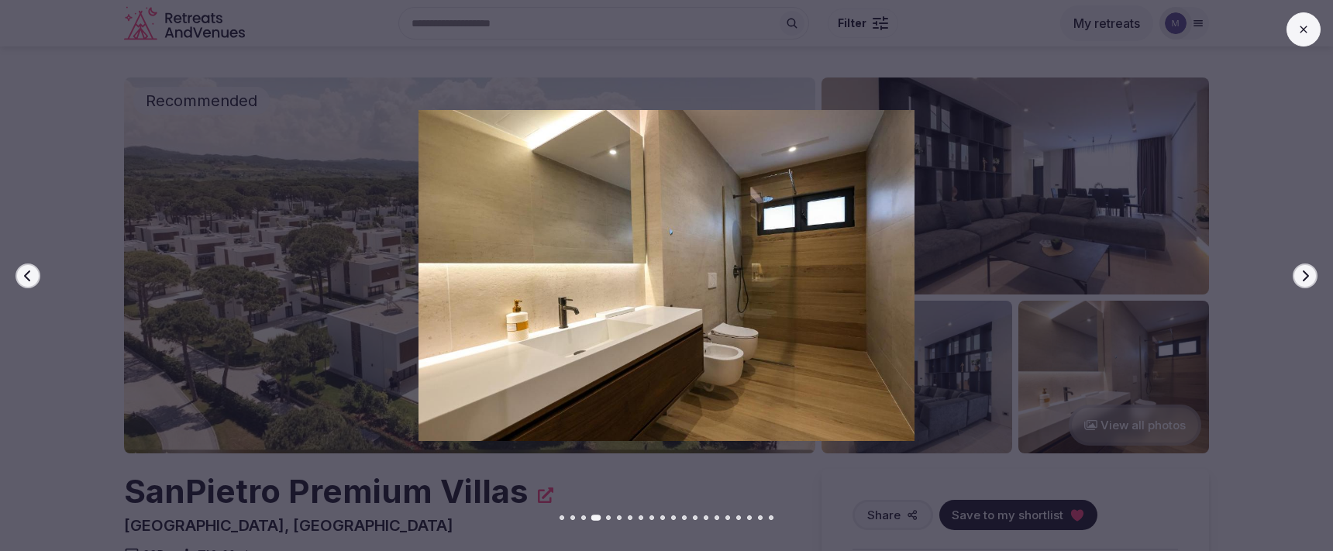
click at [1304, 279] on icon "button" at bounding box center [1306, 275] width 6 height 11
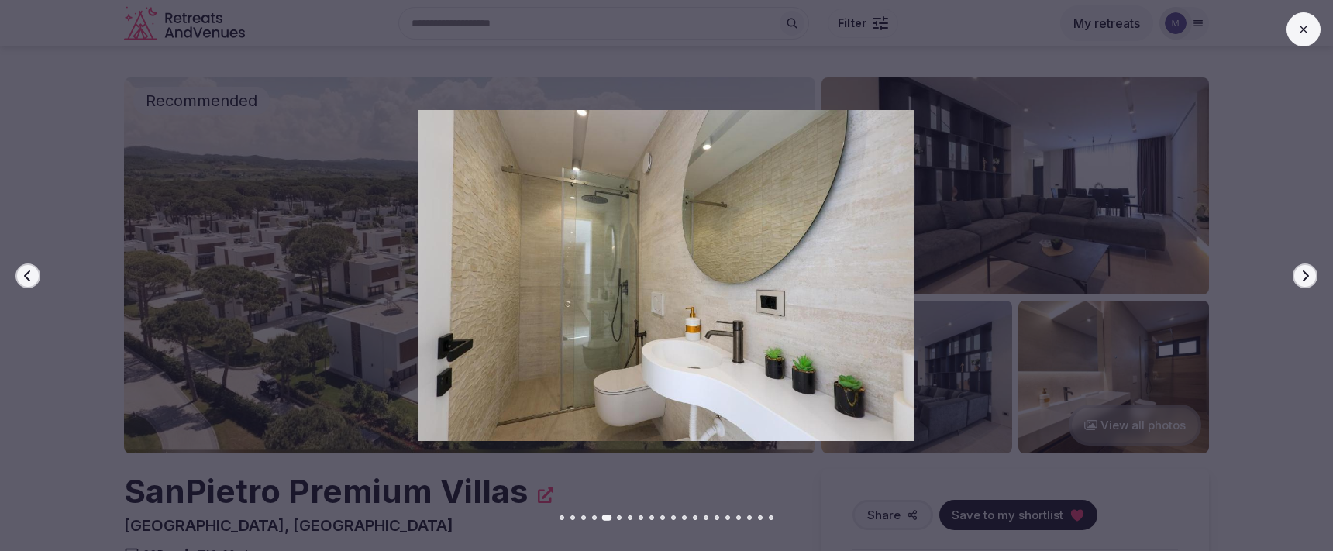
click at [1304, 279] on icon "button" at bounding box center [1306, 275] width 6 height 11
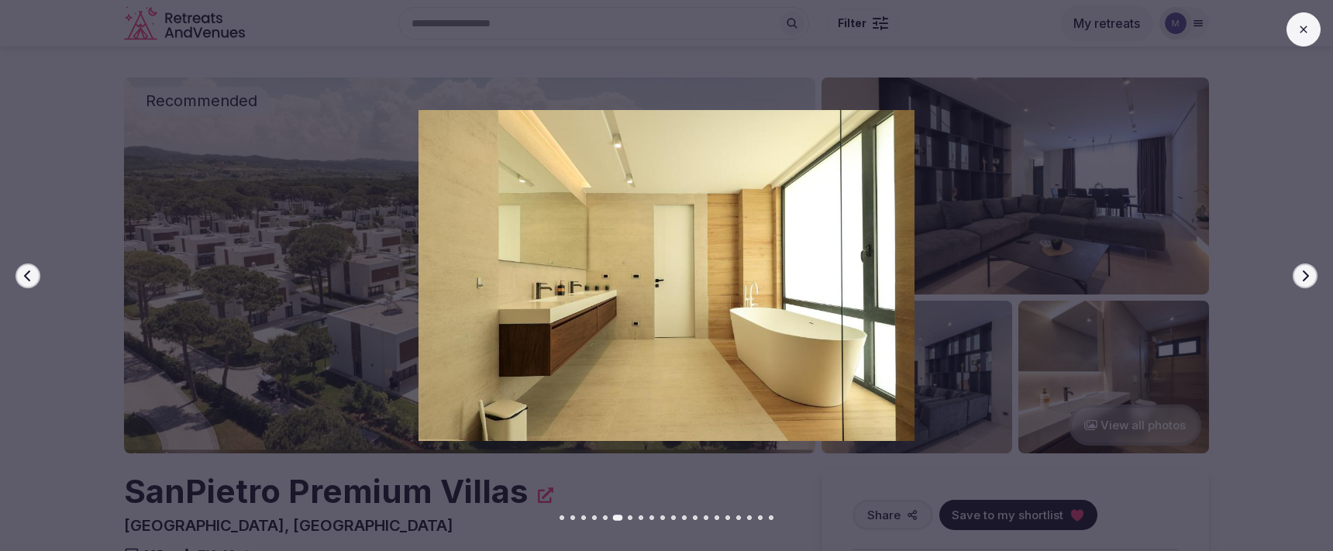
click at [1304, 279] on icon "button" at bounding box center [1306, 275] width 6 height 11
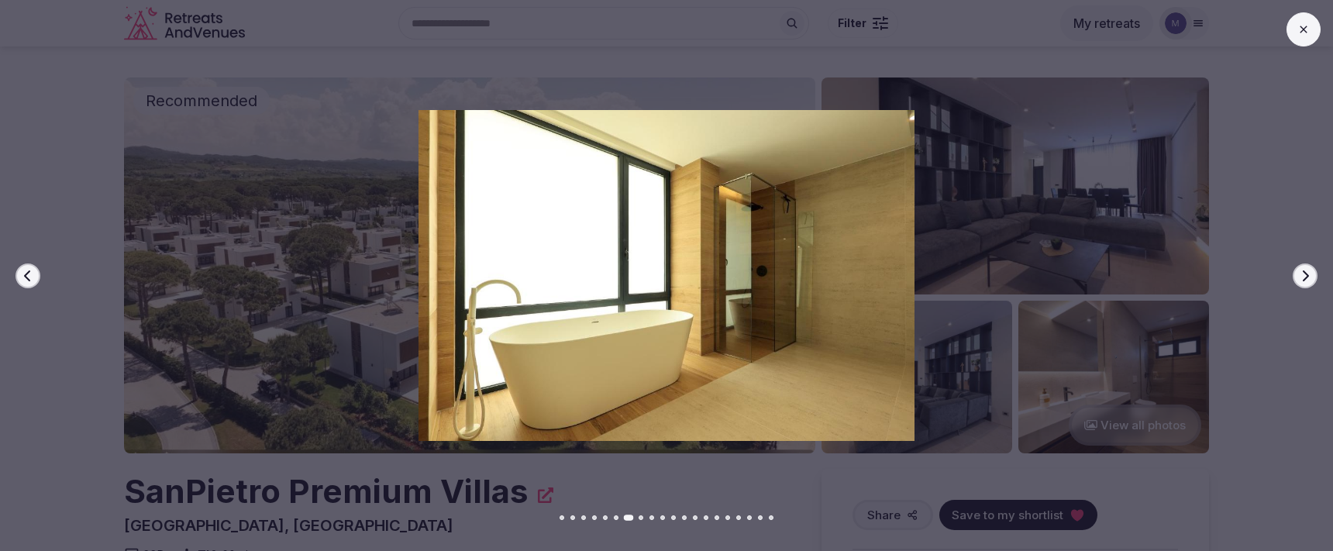
click at [1304, 279] on icon "button" at bounding box center [1306, 275] width 6 height 11
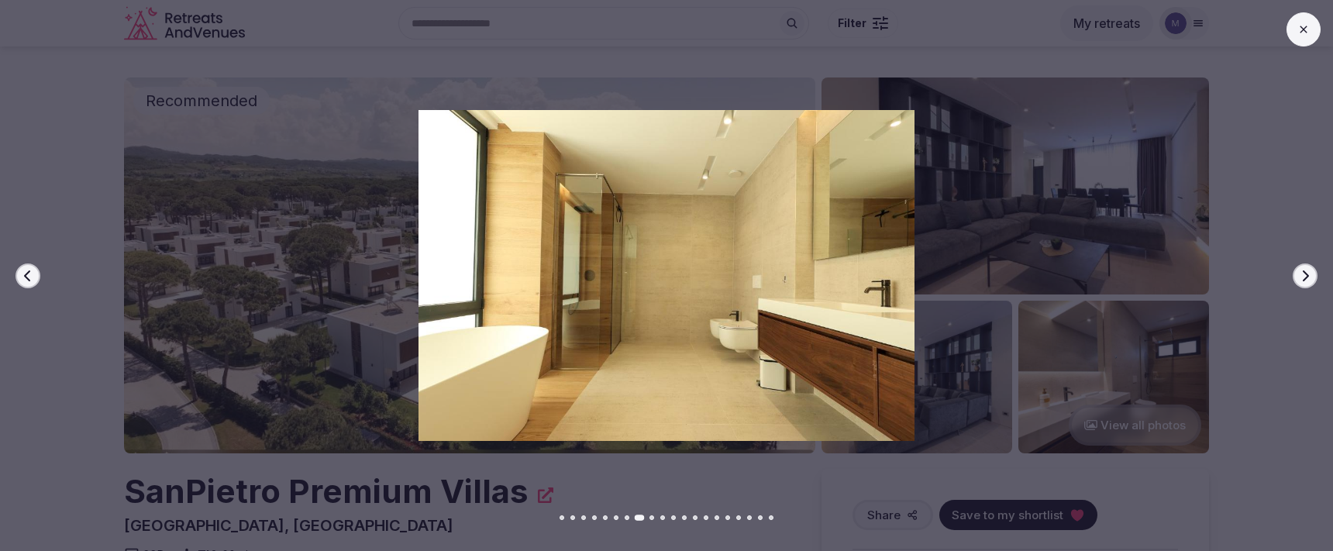
click at [1304, 279] on icon "button" at bounding box center [1306, 275] width 6 height 11
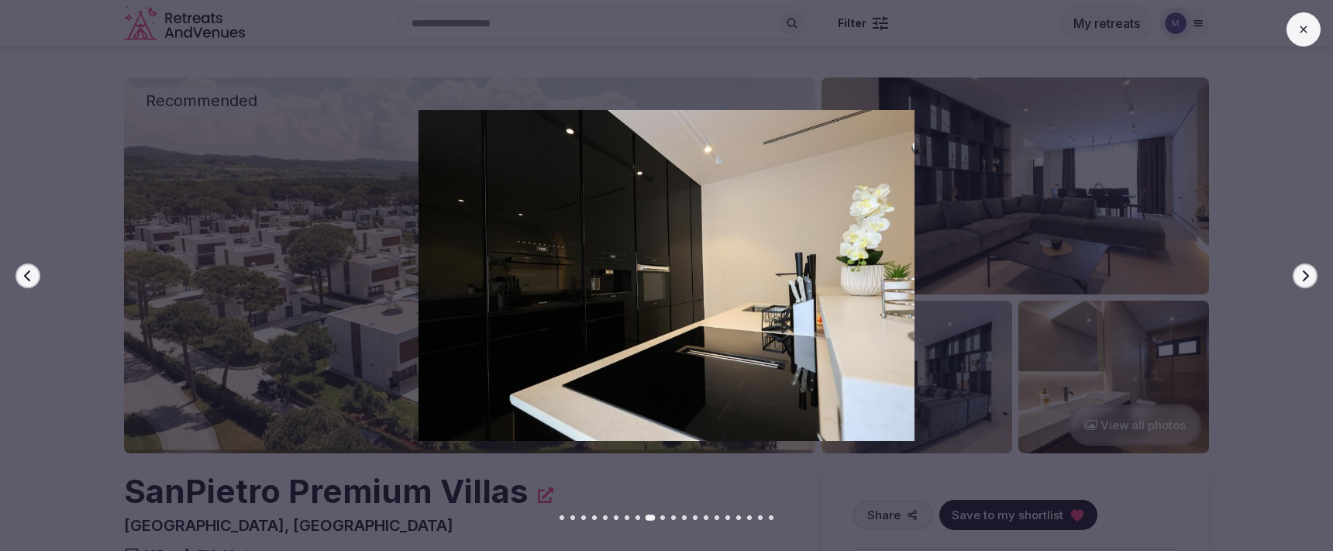
click at [1304, 279] on icon "button" at bounding box center [1306, 275] width 6 height 11
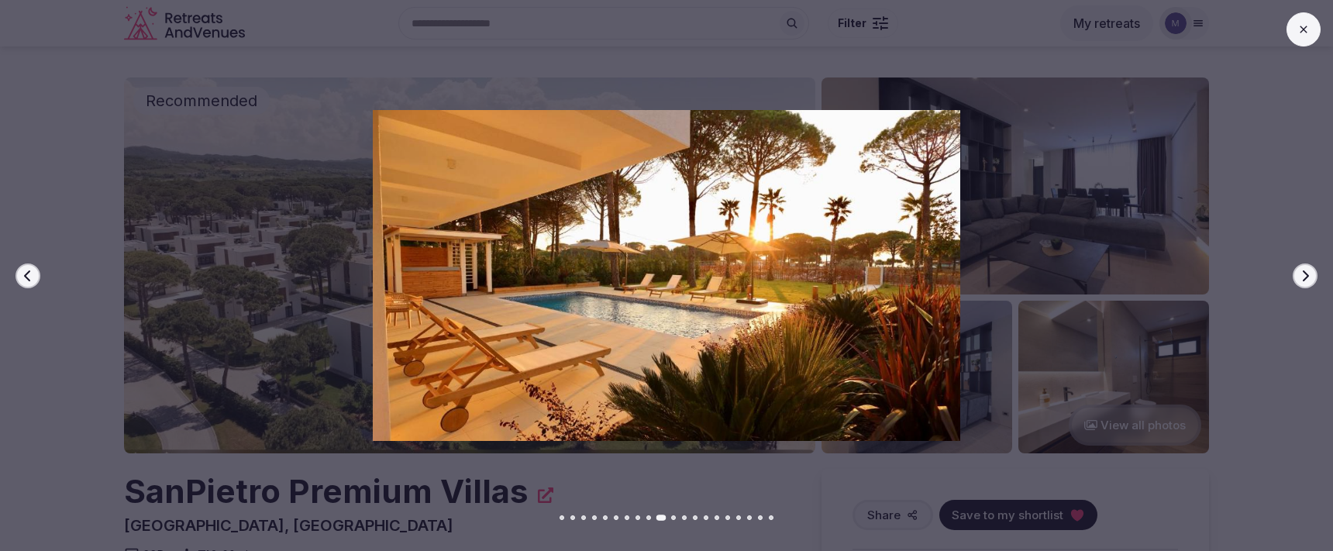
click at [1304, 279] on icon "button" at bounding box center [1306, 275] width 6 height 11
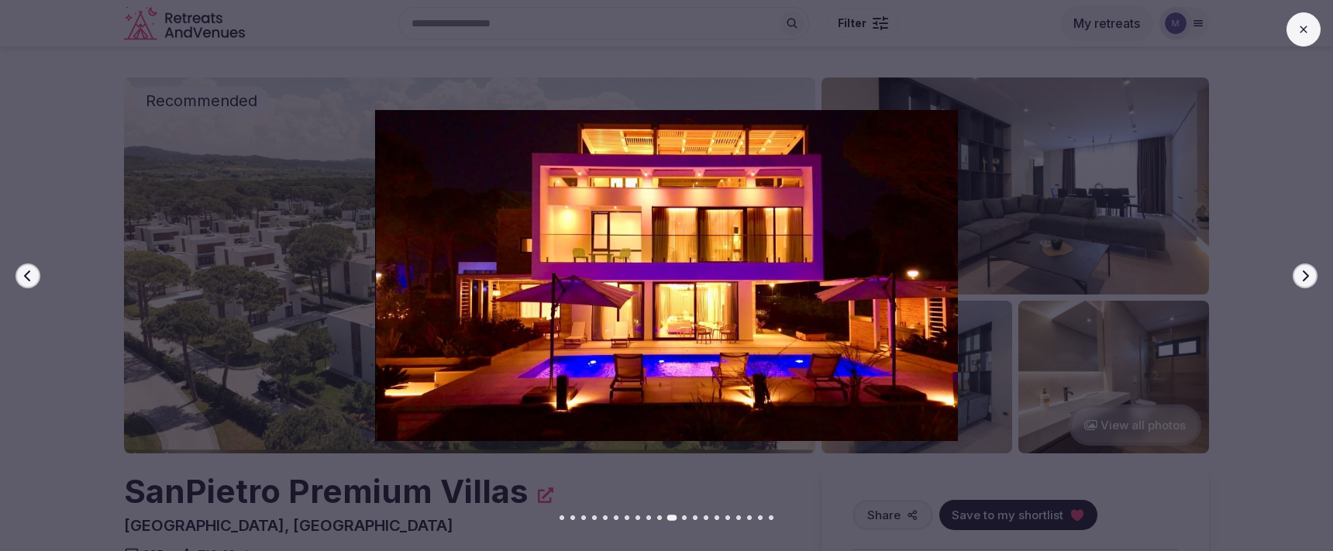
click at [1304, 279] on icon "button" at bounding box center [1306, 275] width 6 height 11
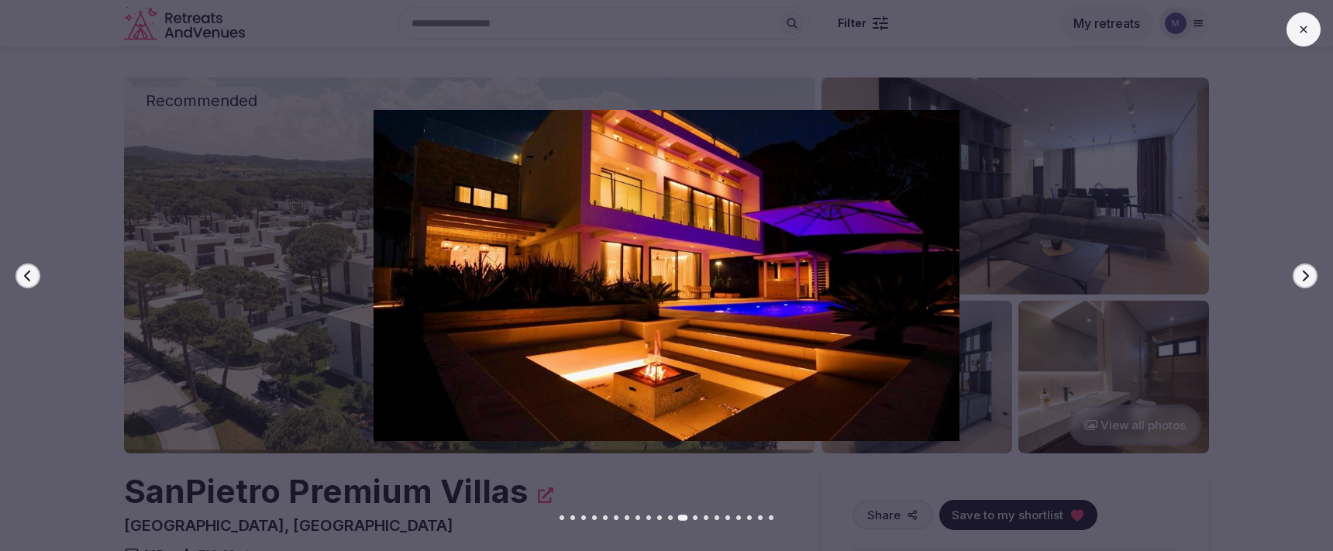
click at [1304, 279] on icon "button" at bounding box center [1306, 275] width 6 height 11
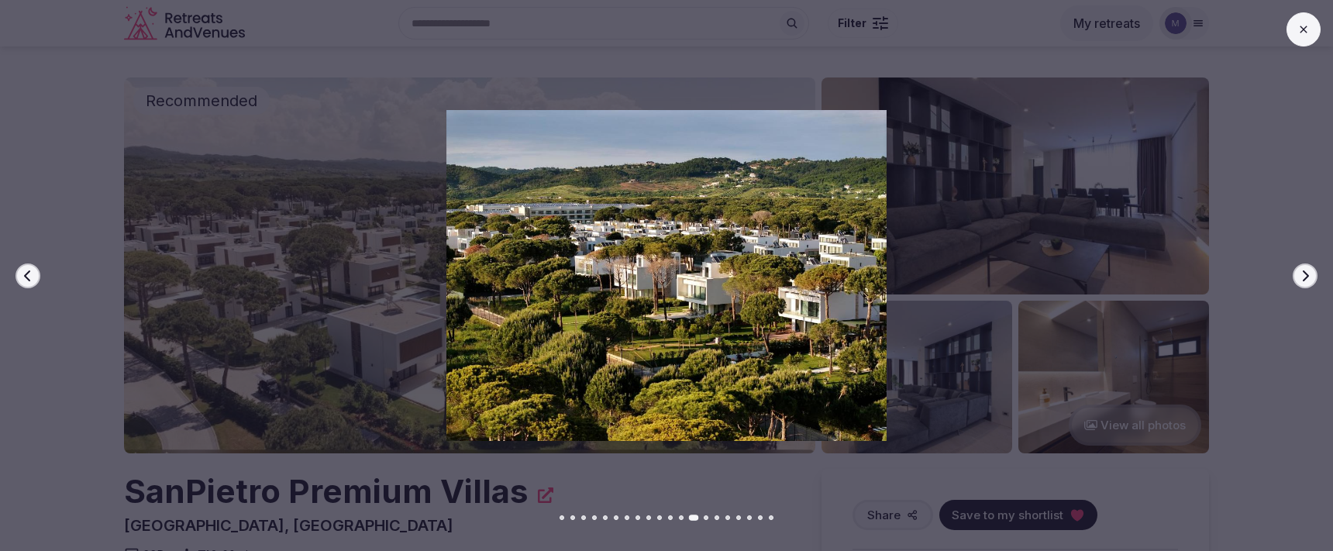
click at [1304, 279] on icon "button" at bounding box center [1306, 275] width 6 height 11
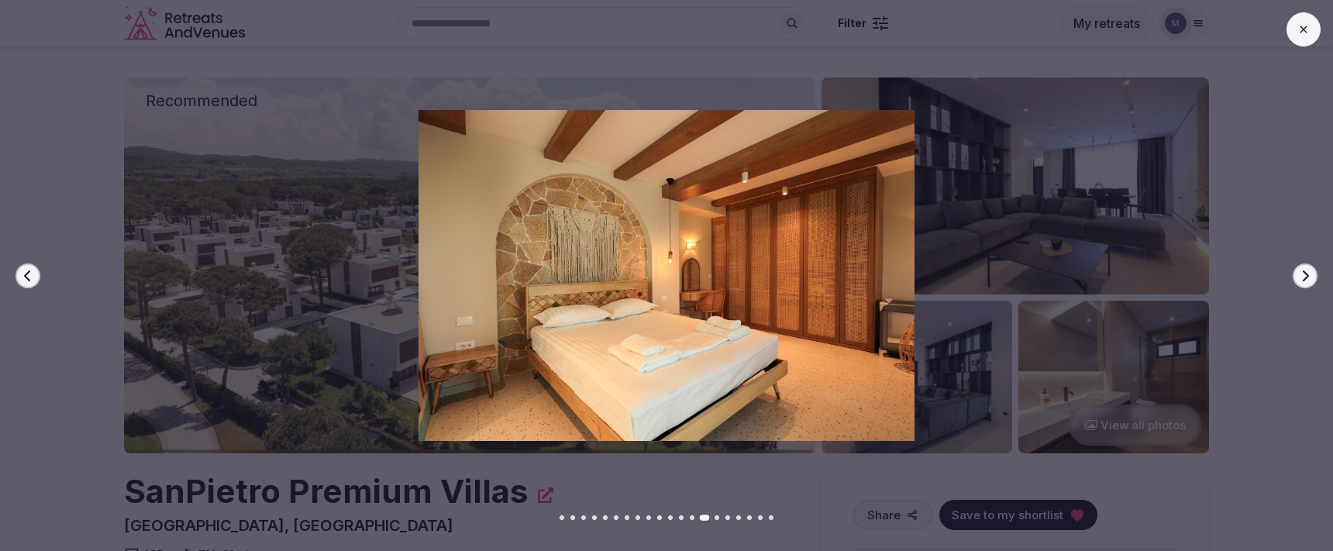
click at [1304, 279] on icon "button" at bounding box center [1306, 275] width 6 height 11
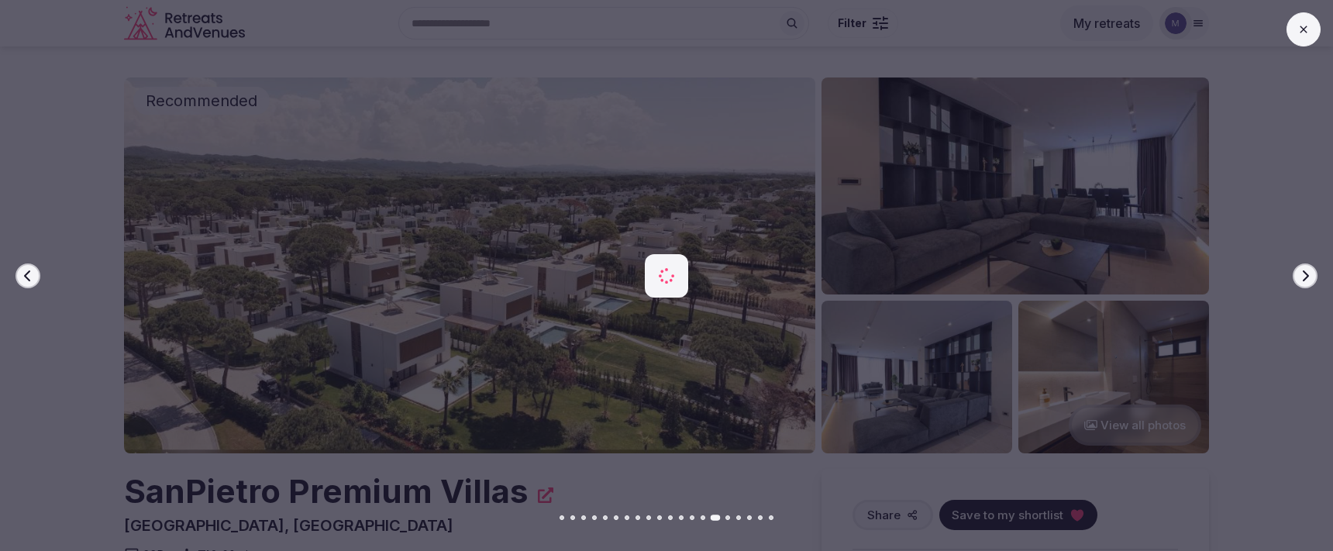
click at [1304, 279] on icon "button" at bounding box center [1306, 275] width 6 height 11
click at [1229, 297] on div at bounding box center [661, 275] width 1346 height 331
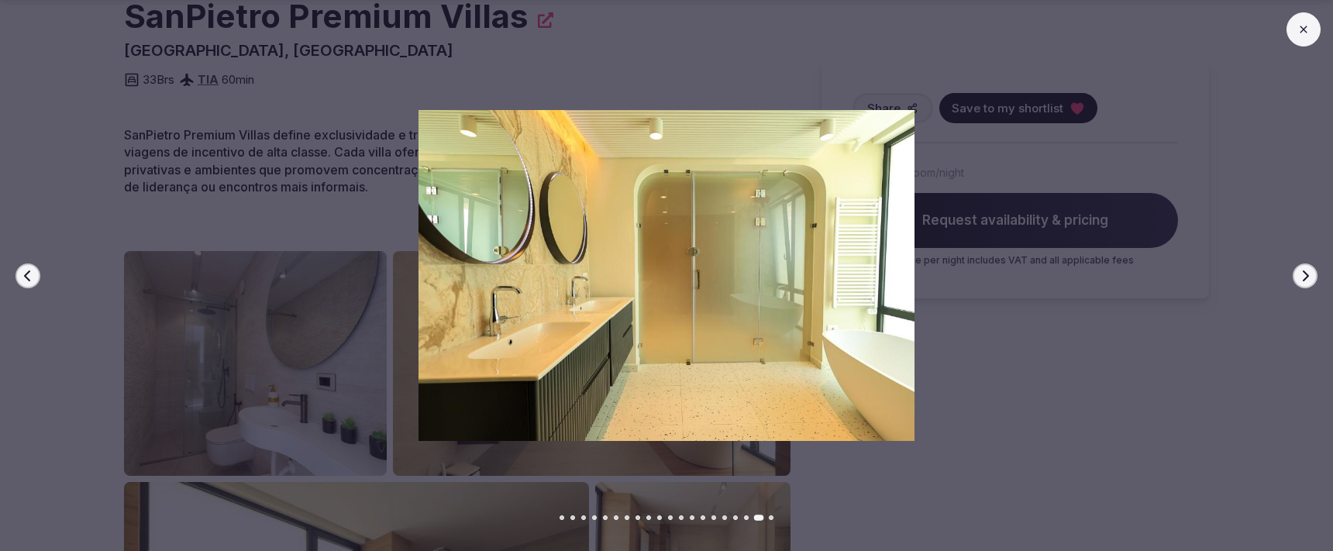
scroll to position [732, 0]
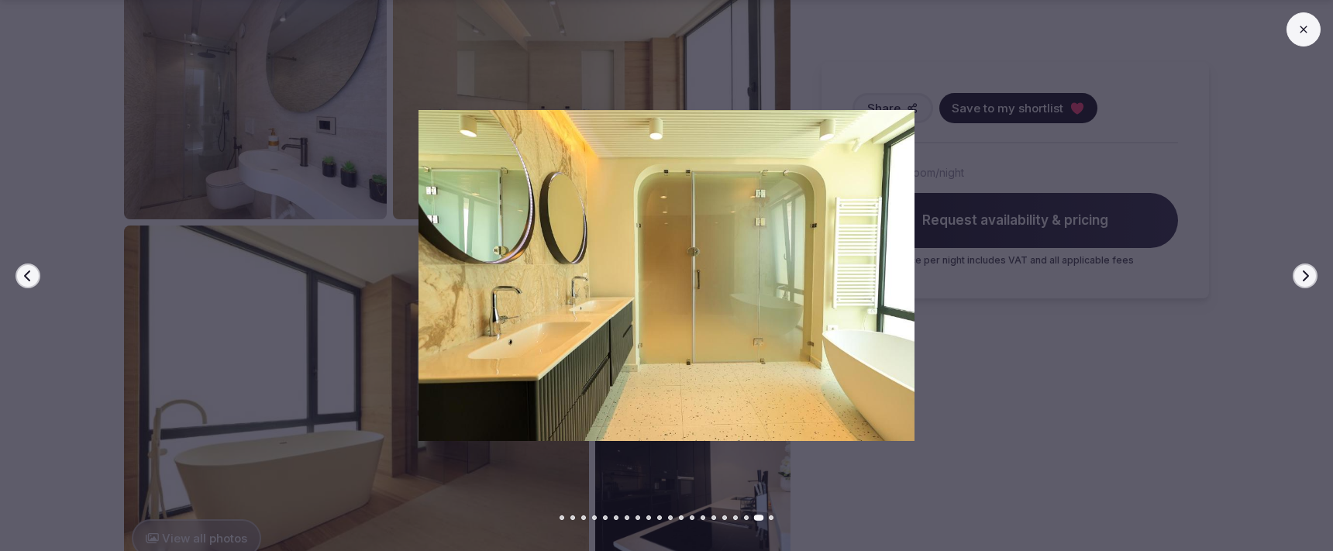
click at [1303, 38] on button at bounding box center [1304, 29] width 34 height 34
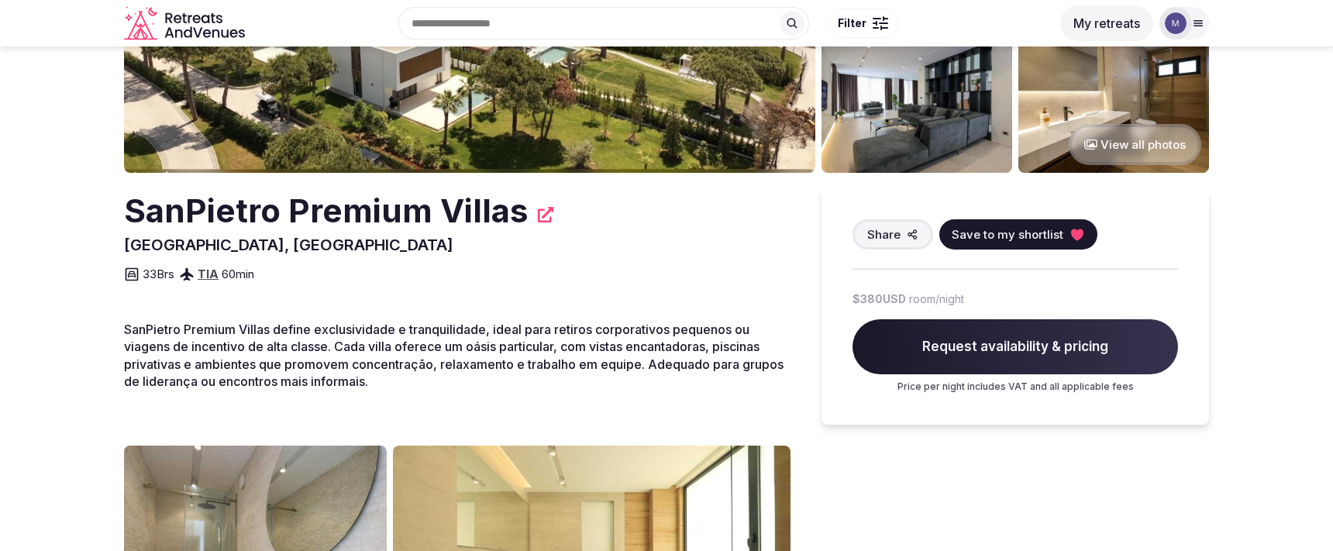
scroll to position [168, 0]
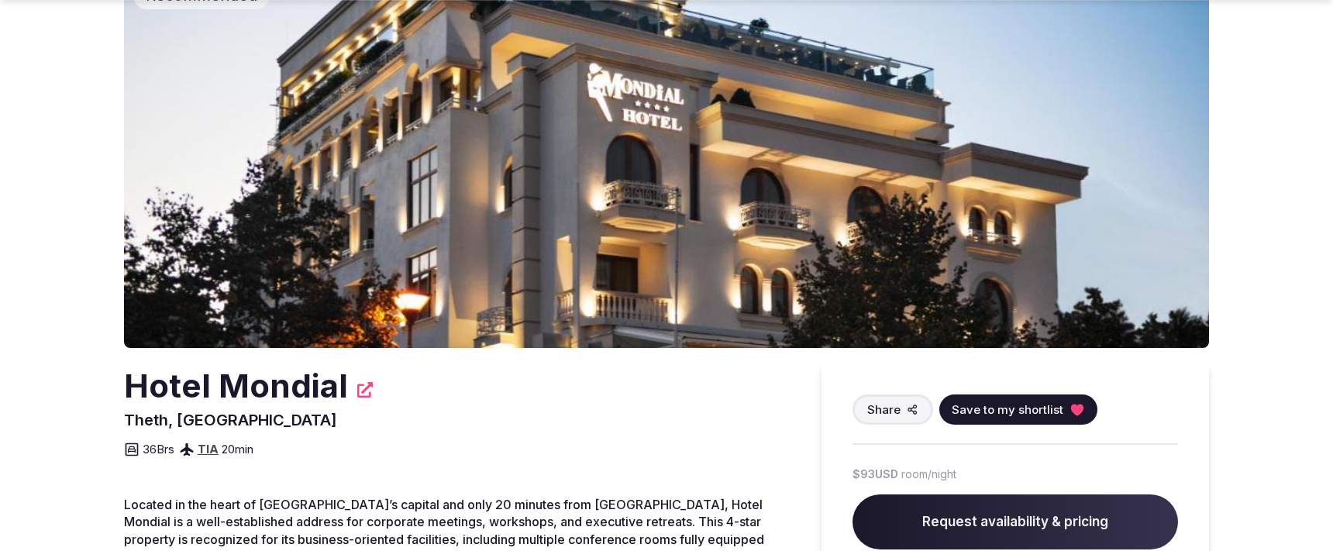
scroll to position [254, 0]
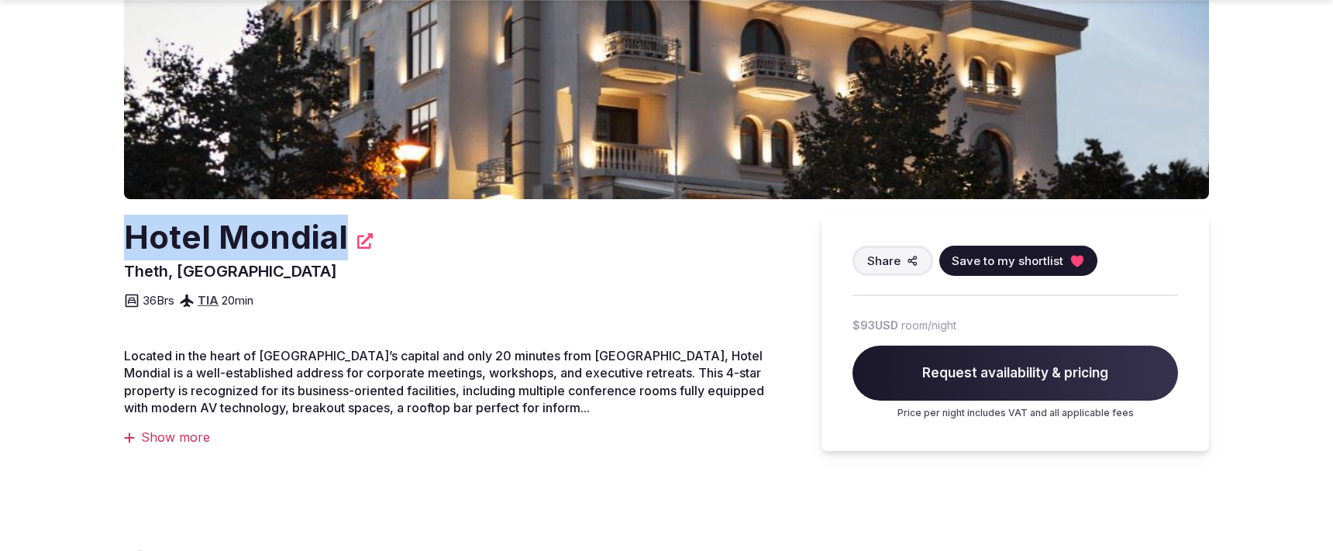
drag, startPoint x: 343, startPoint y: 243, endPoint x: 125, endPoint y: 226, distance: 219.2
click at [125, 226] on div "Hotel Mondial" at bounding box center [457, 238] width 667 height 46
copy h2 "Hotel Mondial"
